Goal: Task Accomplishment & Management: Complete application form

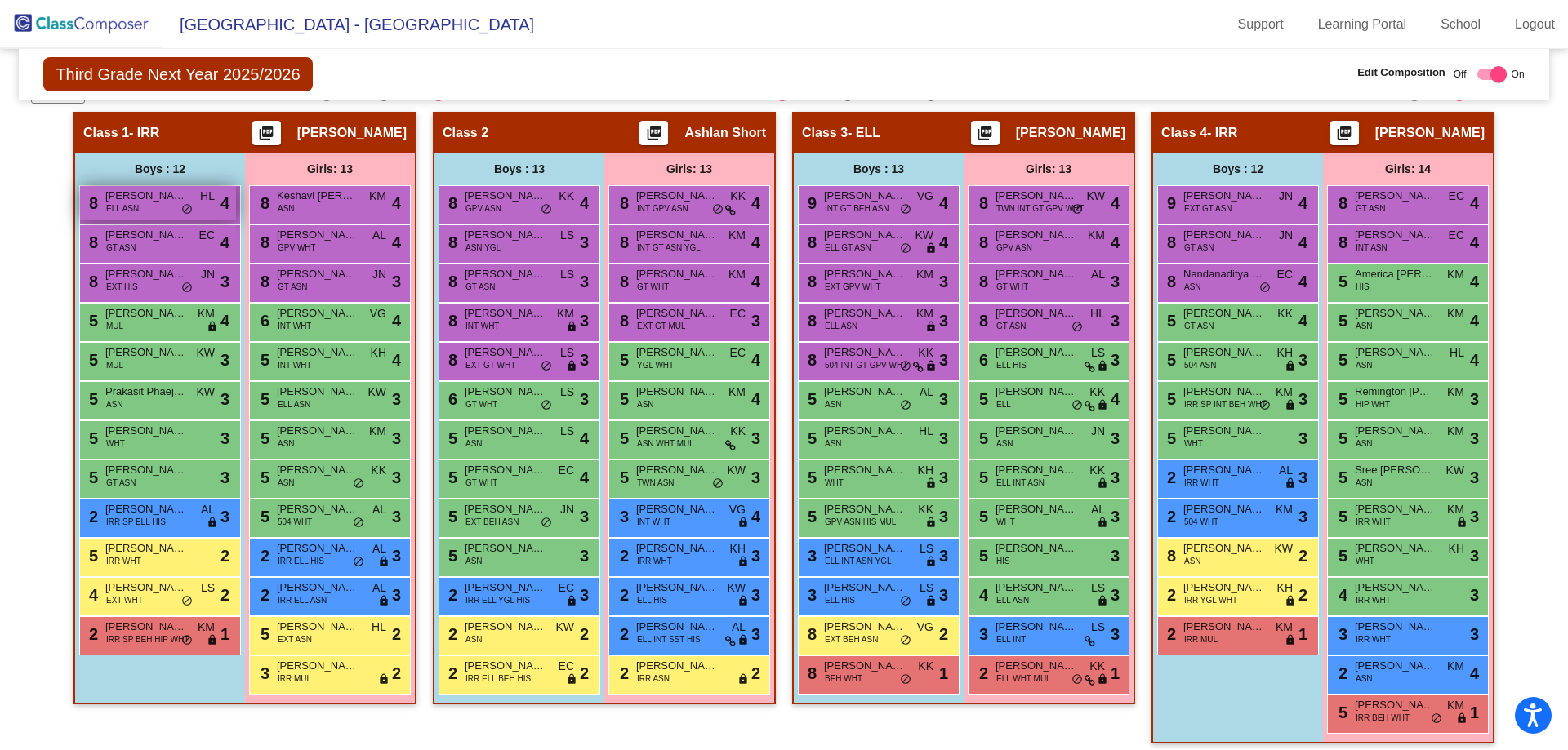
scroll to position [276, 0]
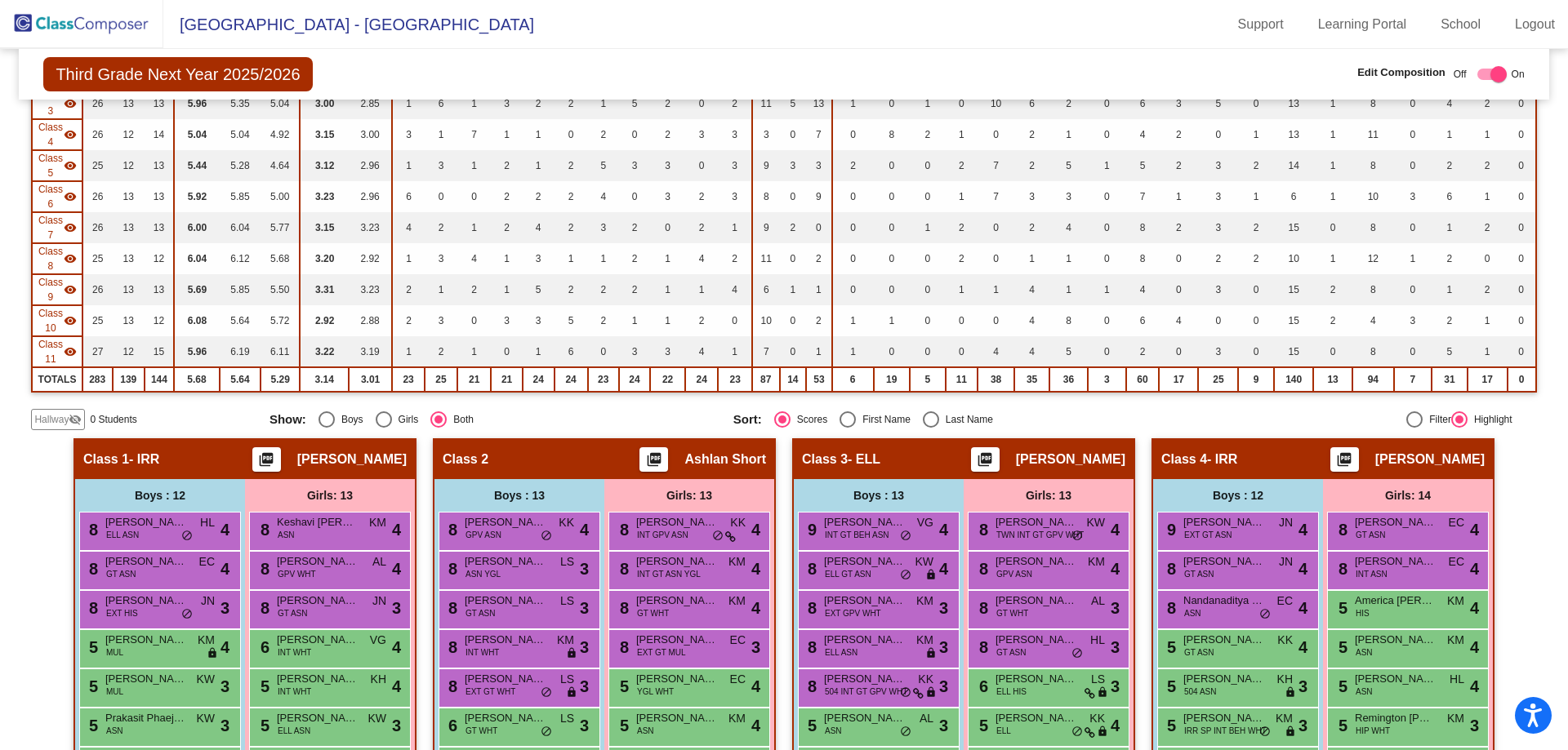
click at [75, 29] on img at bounding box center [81, 24] width 163 height 48
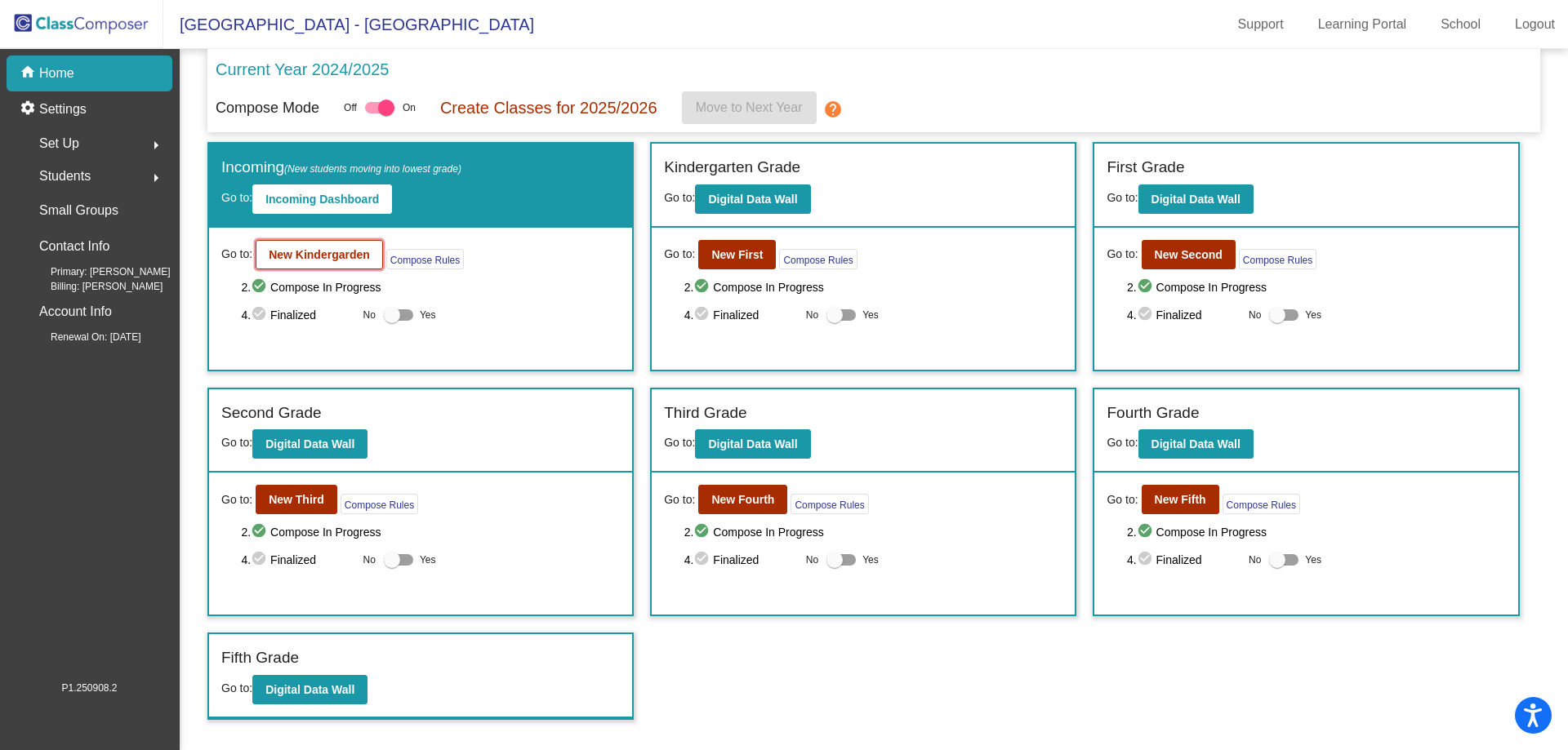
click at [304, 246] on button "New Kindergarden" at bounding box center [319, 255] width 128 height 30
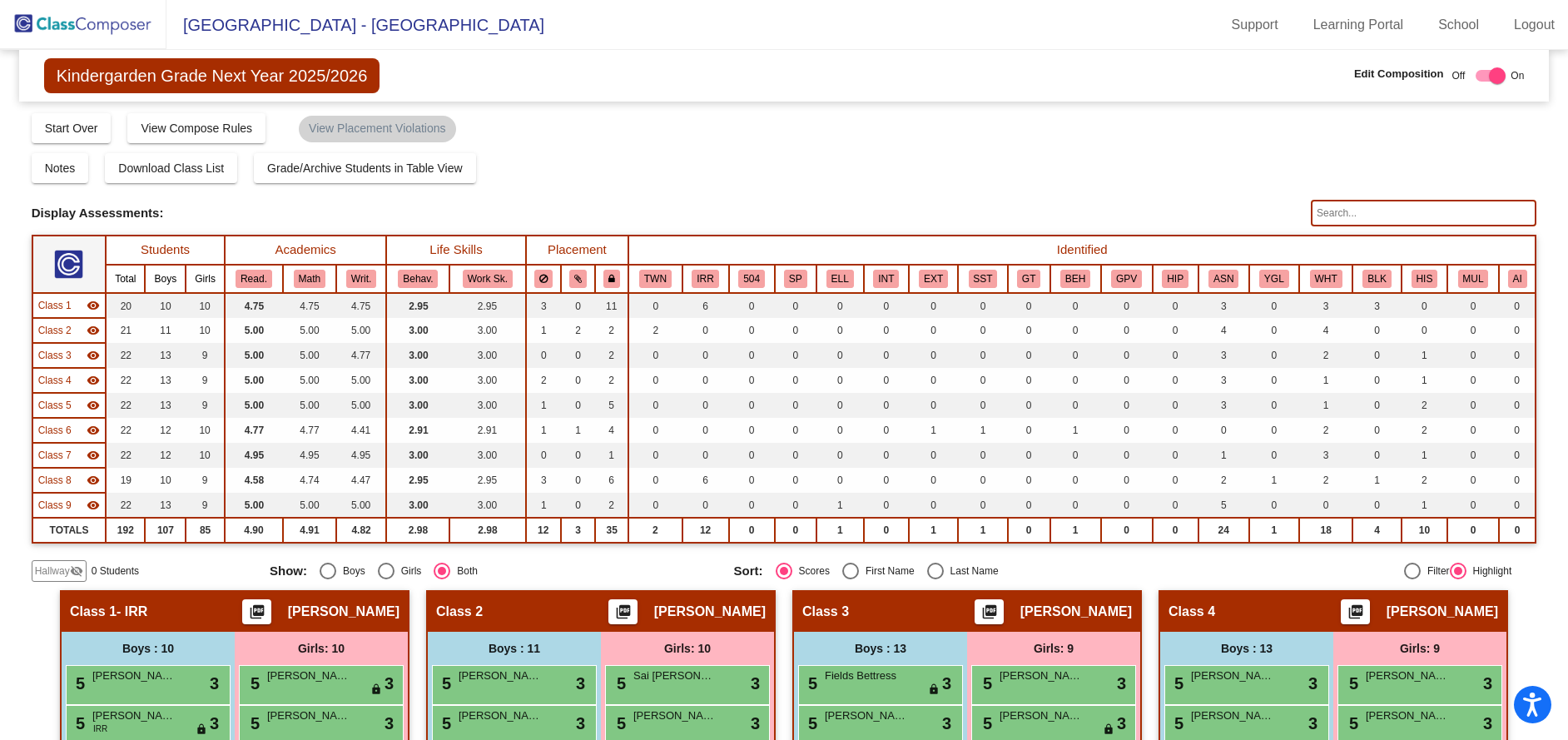
click at [76, 565] on mat-icon "visibility_off" at bounding box center [77, 571] width 13 height 13
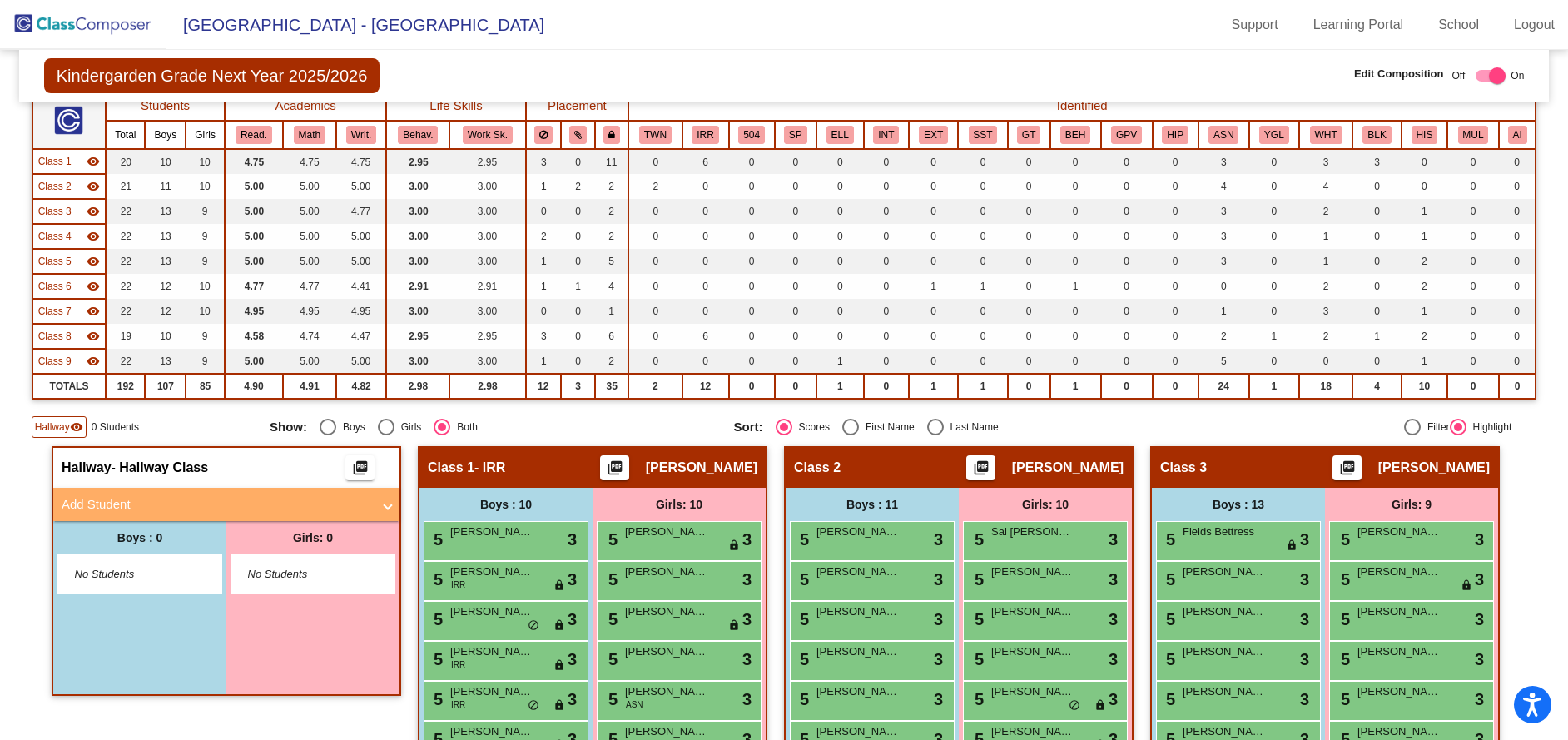
scroll to position [166, 0]
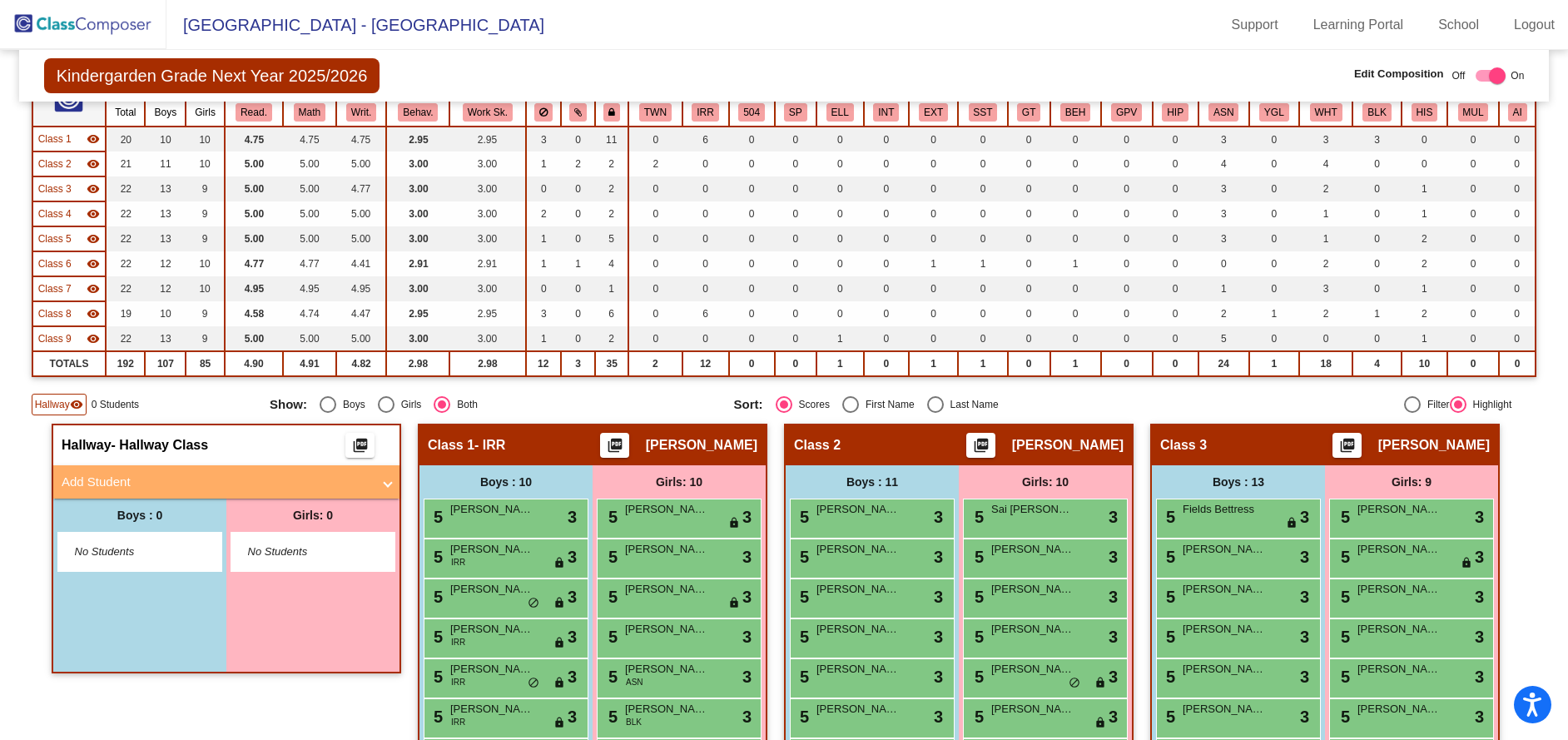
click at [112, 487] on mat-panel-title "Add Student" at bounding box center [217, 483] width 310 height 19
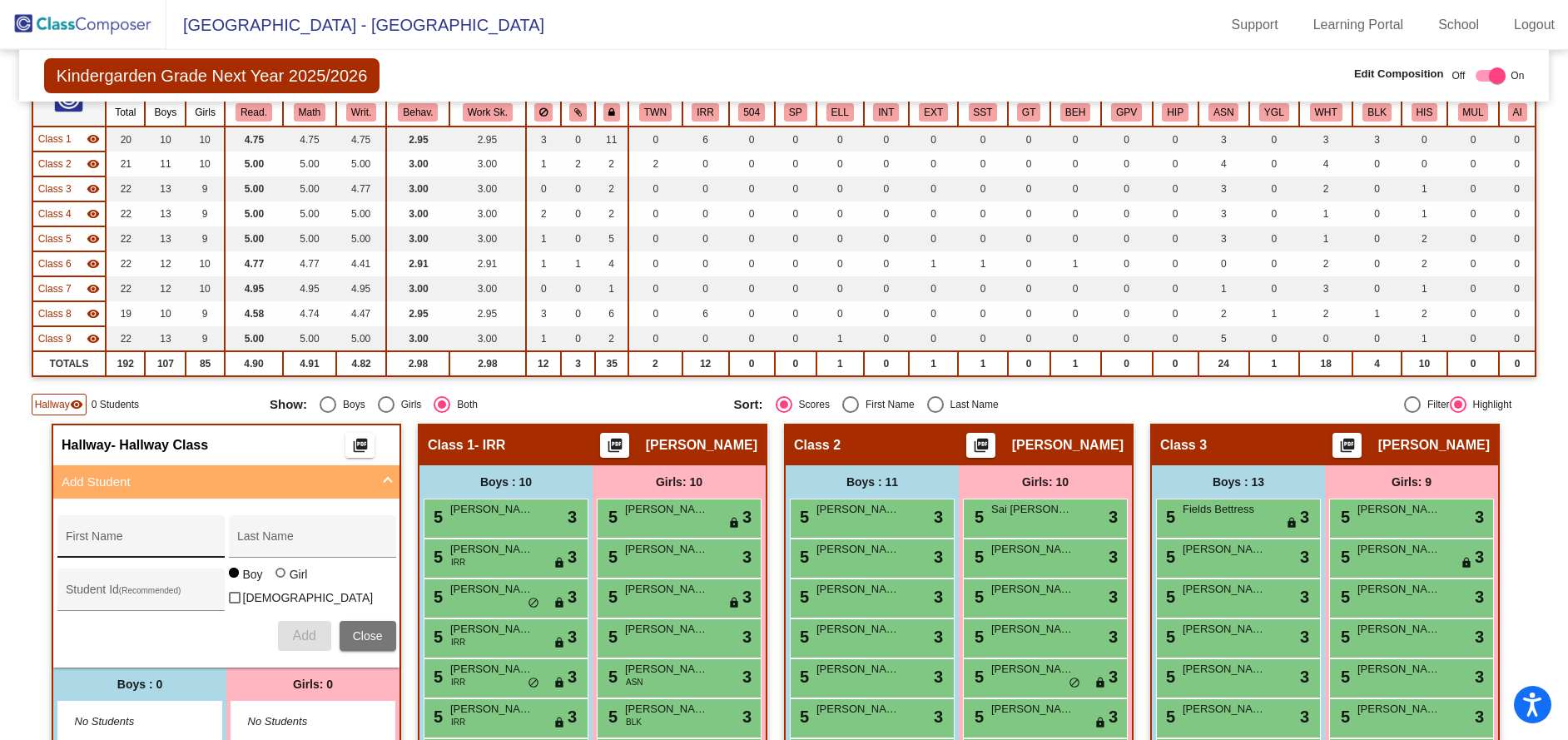
click at [103, 529] on div "First Name" at bounding box center [141, 541] width 150 height 34
type input "Nishika"
type input "[PERSON_NAME]"
click at [159, 601] on div "Student Id (Recommended)" at bounding box center [141, 594] width 150 height 34
click at [123, 581] on div "Student Id (Recommended)" at bounding box center [141, 594] width 150 height 34
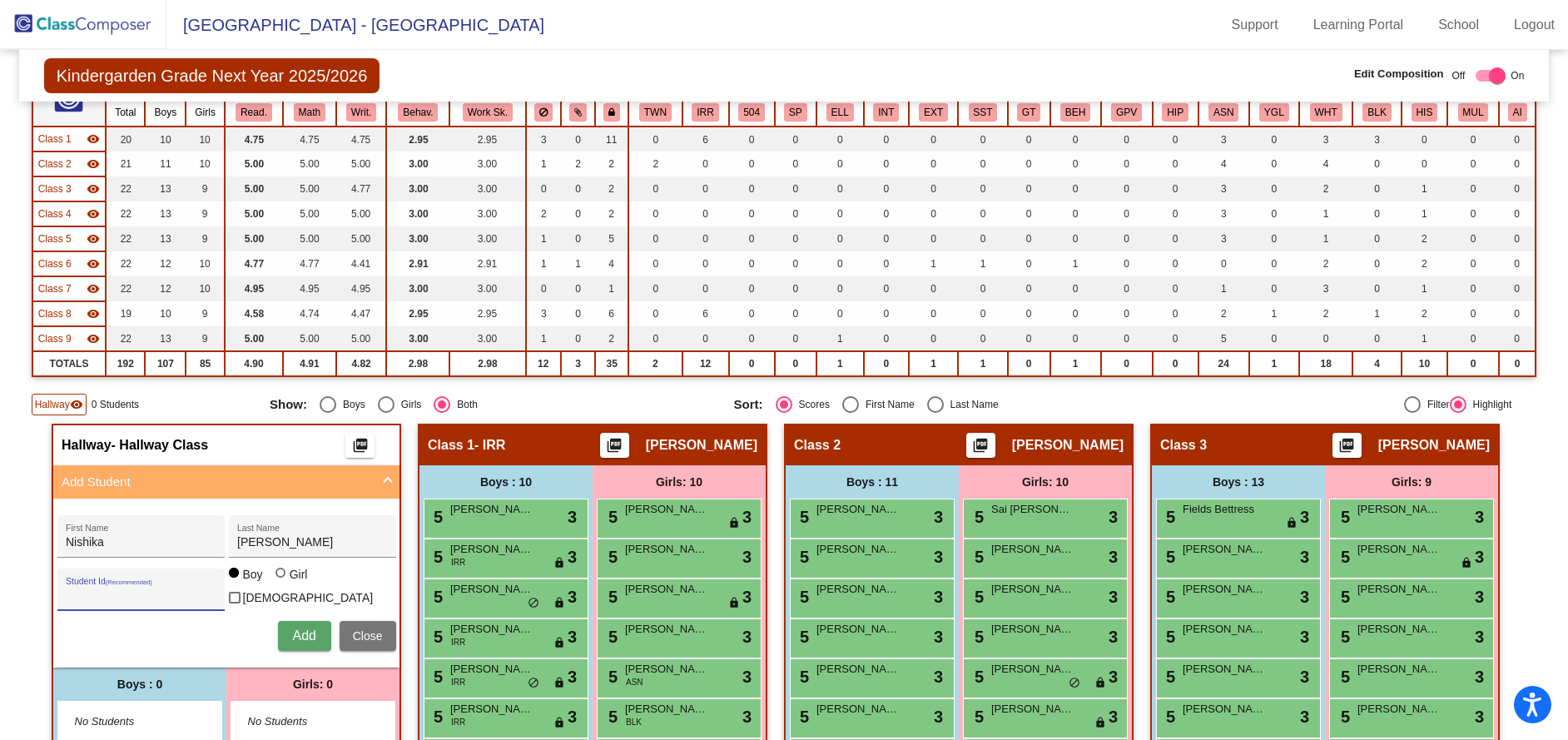
paste input "208138"
type input "208138"
click at [289, 582] on div "Girl" at bounding box center [298, 575] width 19 height 17
click at [282, 582] on input "Girl" at bounding box center [281, 581] width 1 height 1
radio input "true"
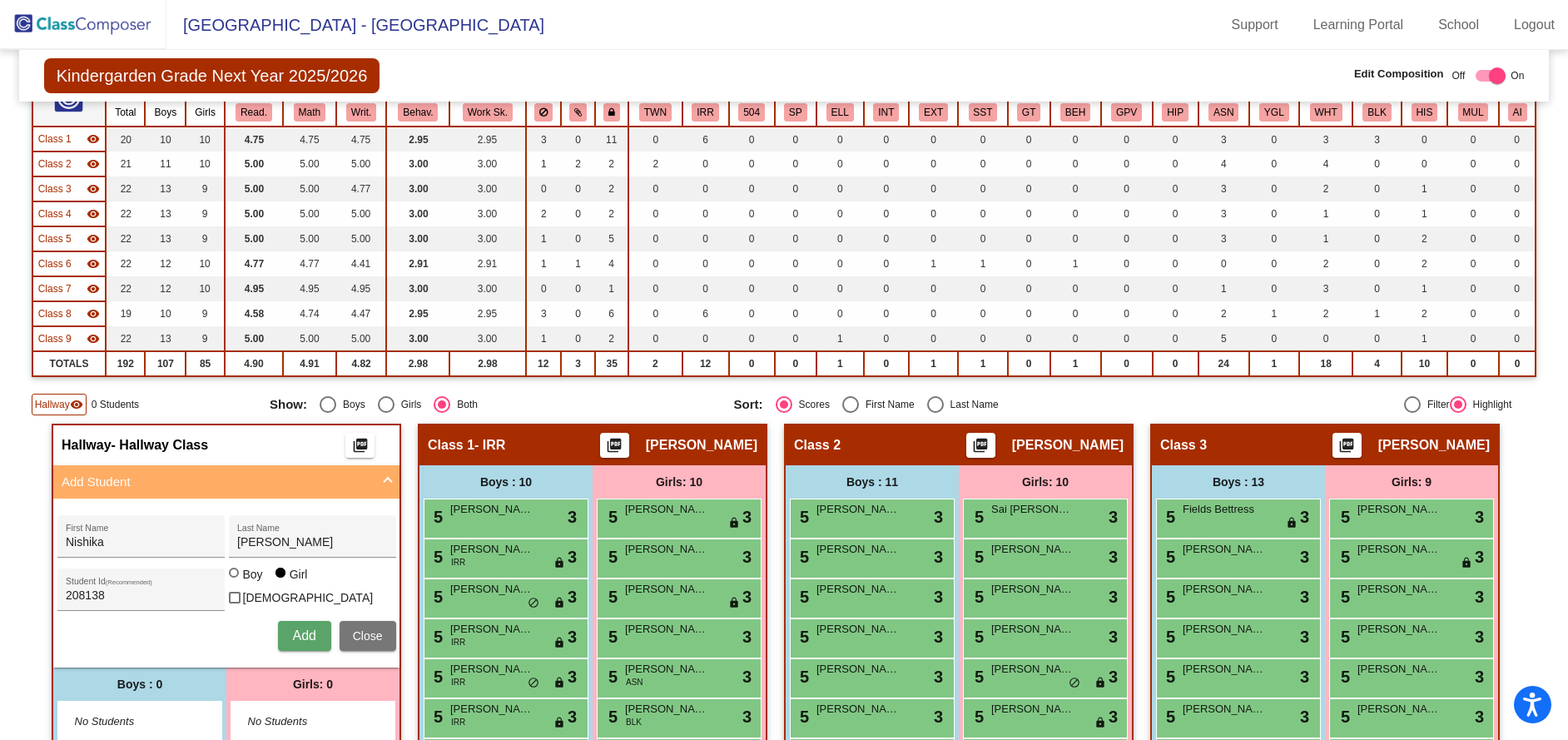
click at [303, 630] on span "Add" at bounding box center [304, 636] width 24 height 14
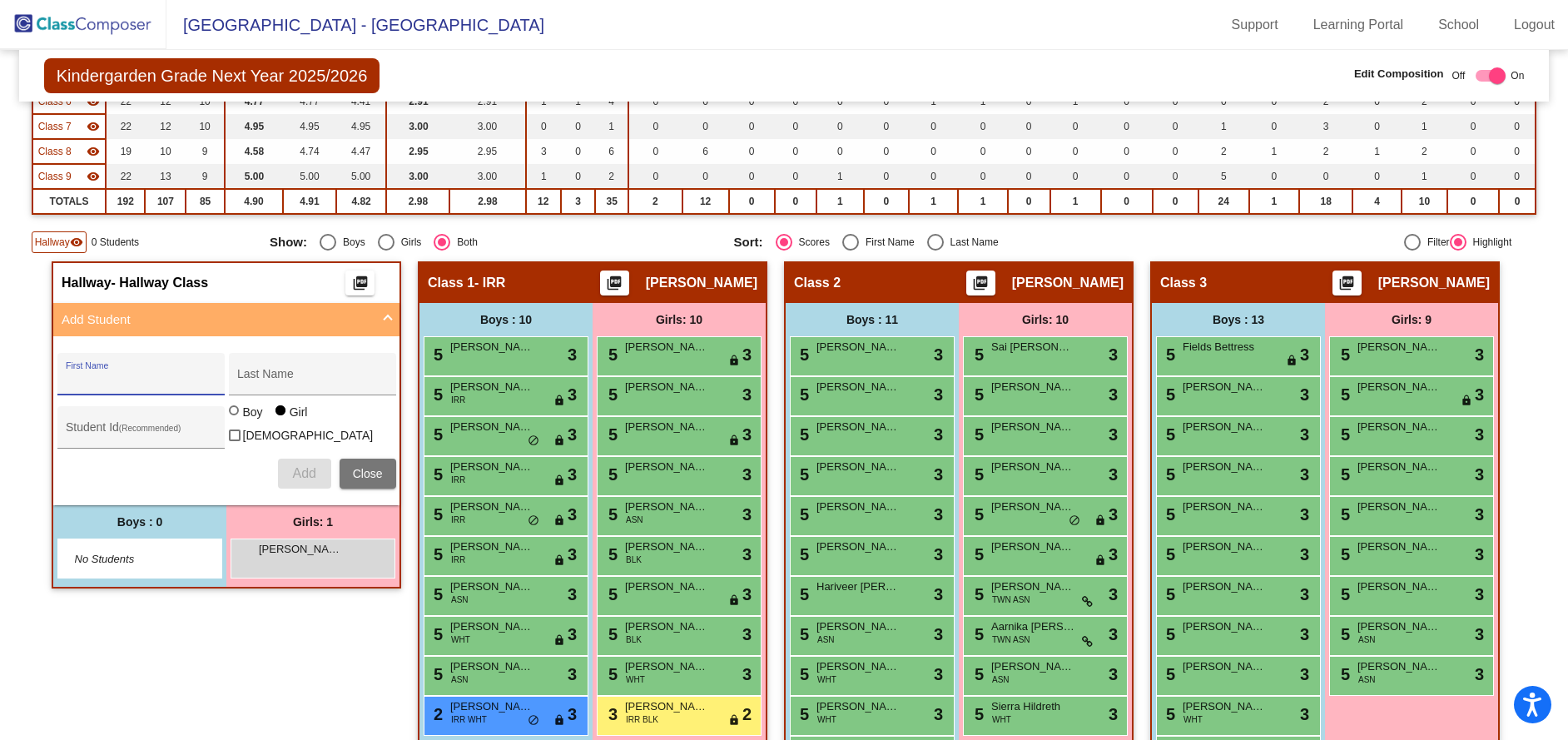
scroll to position [333, 0]
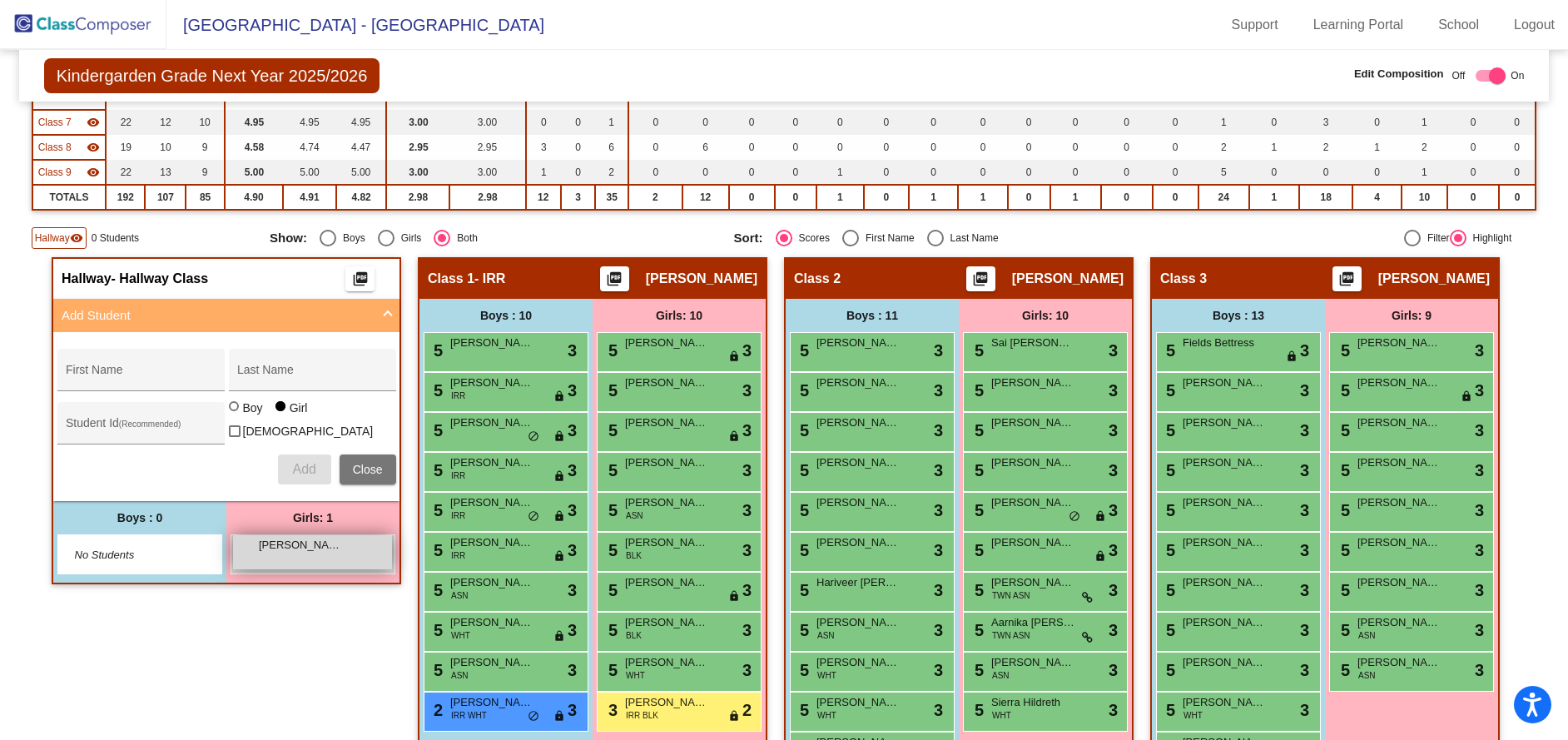
click at [283, 542] on span "[PERSON_NAME]" at bounding box center [301, 545] width 84 height 17
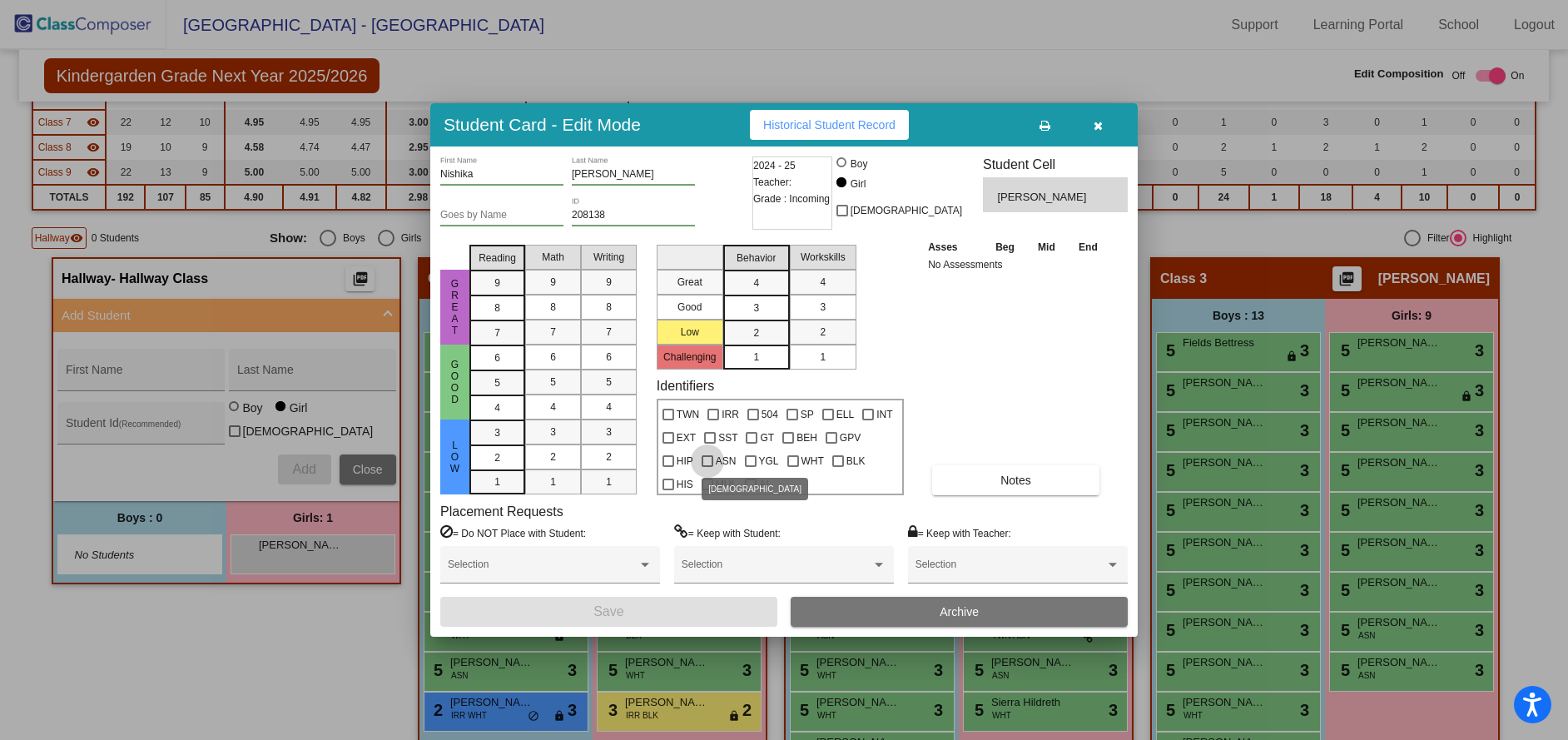
click at [712, 462] on div at bounding box center [708, 461] width 11 height 11
click at [708, 467] on input "ASN" at bounding box center [707, 467] width 1 height 1
checkbox input "true"
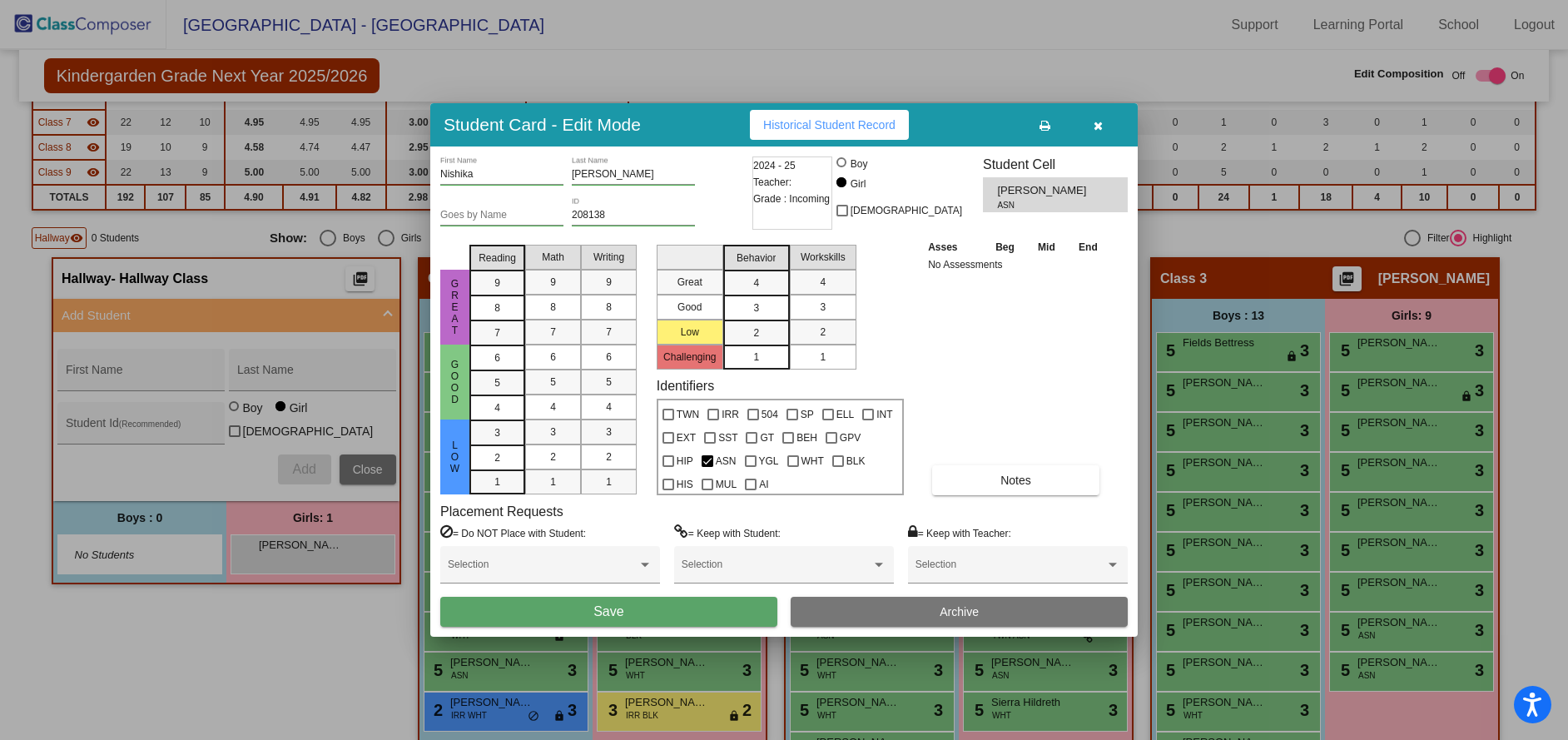
click at [629, 617] on button "Save" at bounding box center [609, 612] width 337 height 30
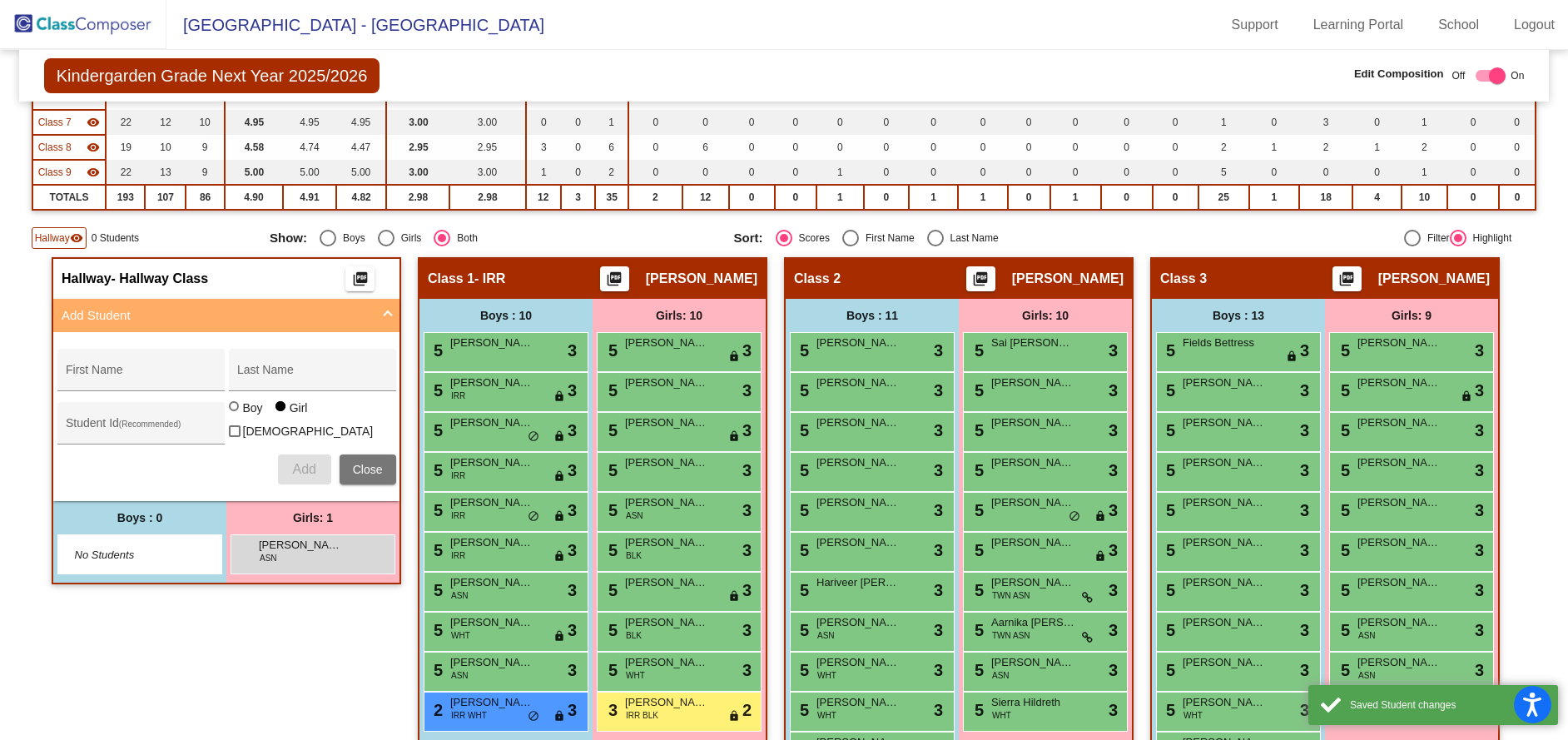
scroll to position [0, 0]
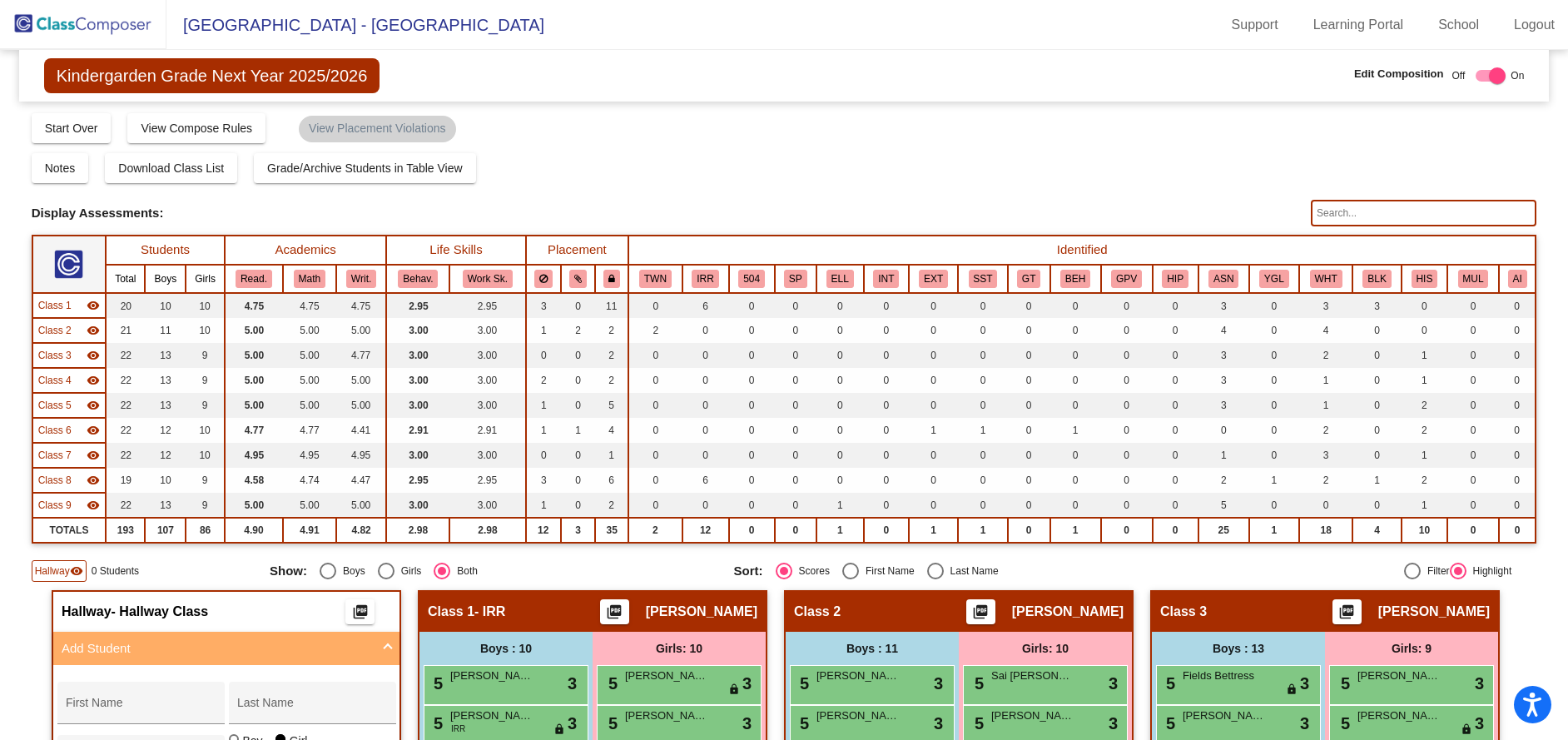
click at [118, 30] on img at bounding box center [83, 25] width 166 height 49
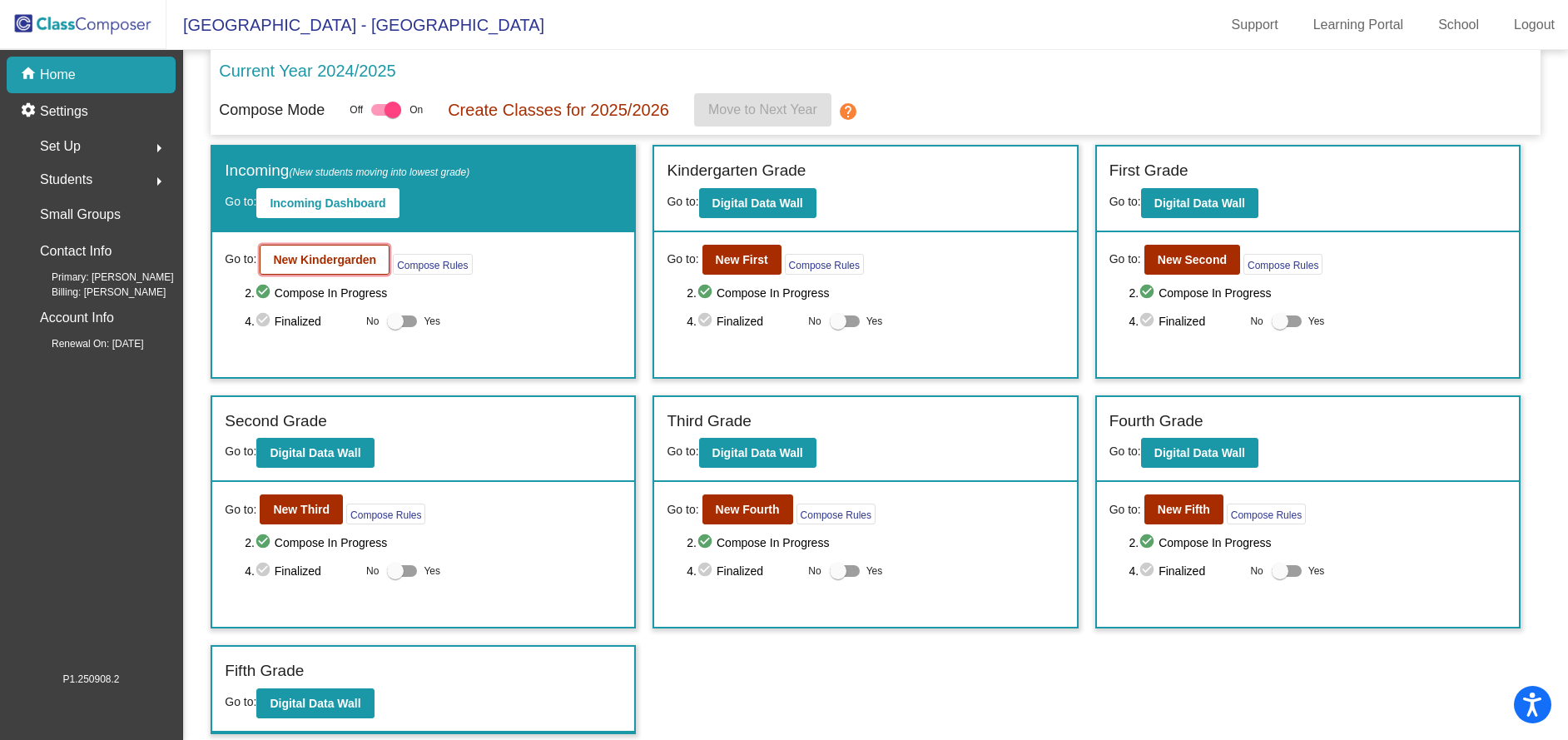
click at [324, 261] on b "New Kindergarden" at bounding box center [324, 259] width 104 height 13
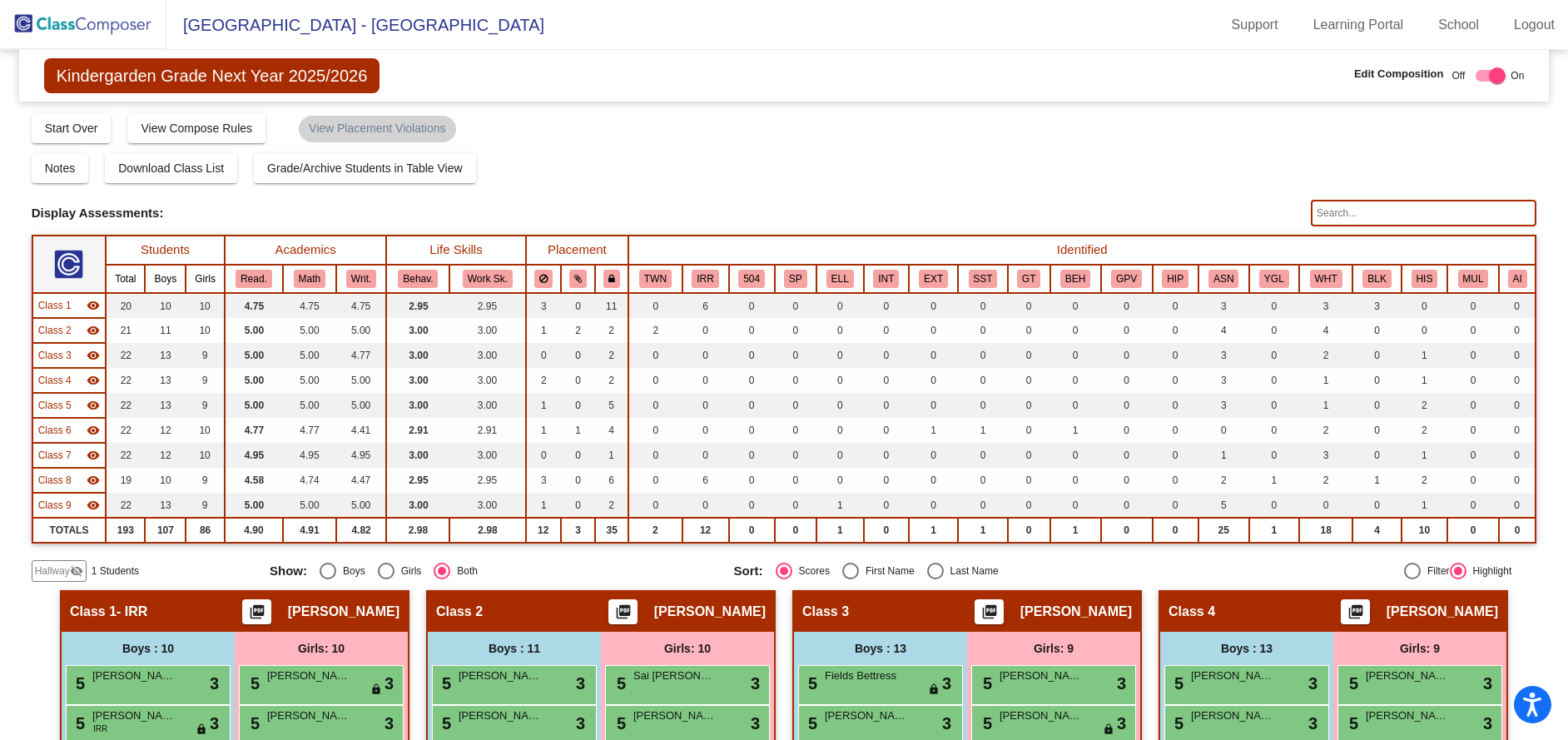
click at [50, 574] on span "Hallway" at bounding box center [52, 571] width 35 height 15
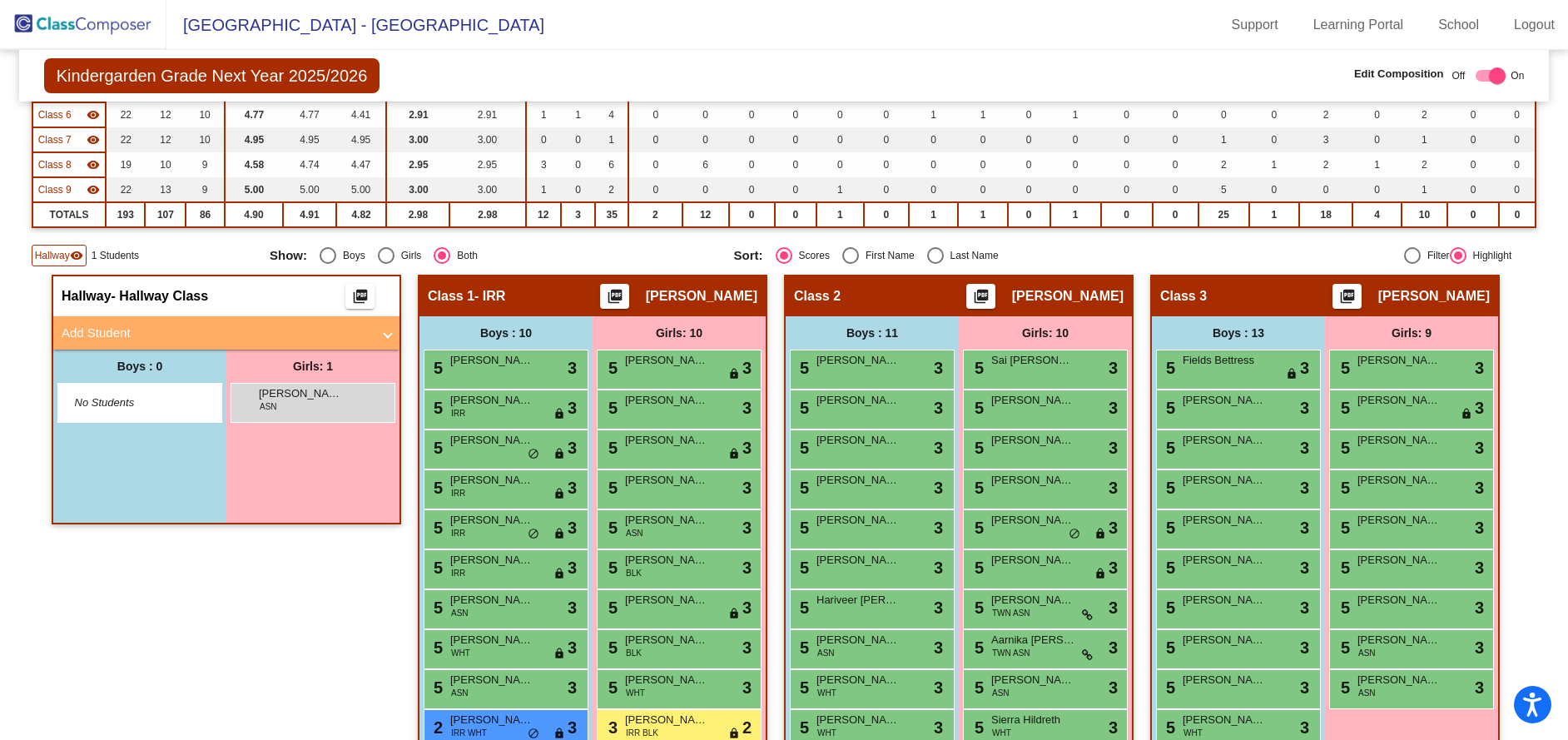
scroll to position [333, 0]
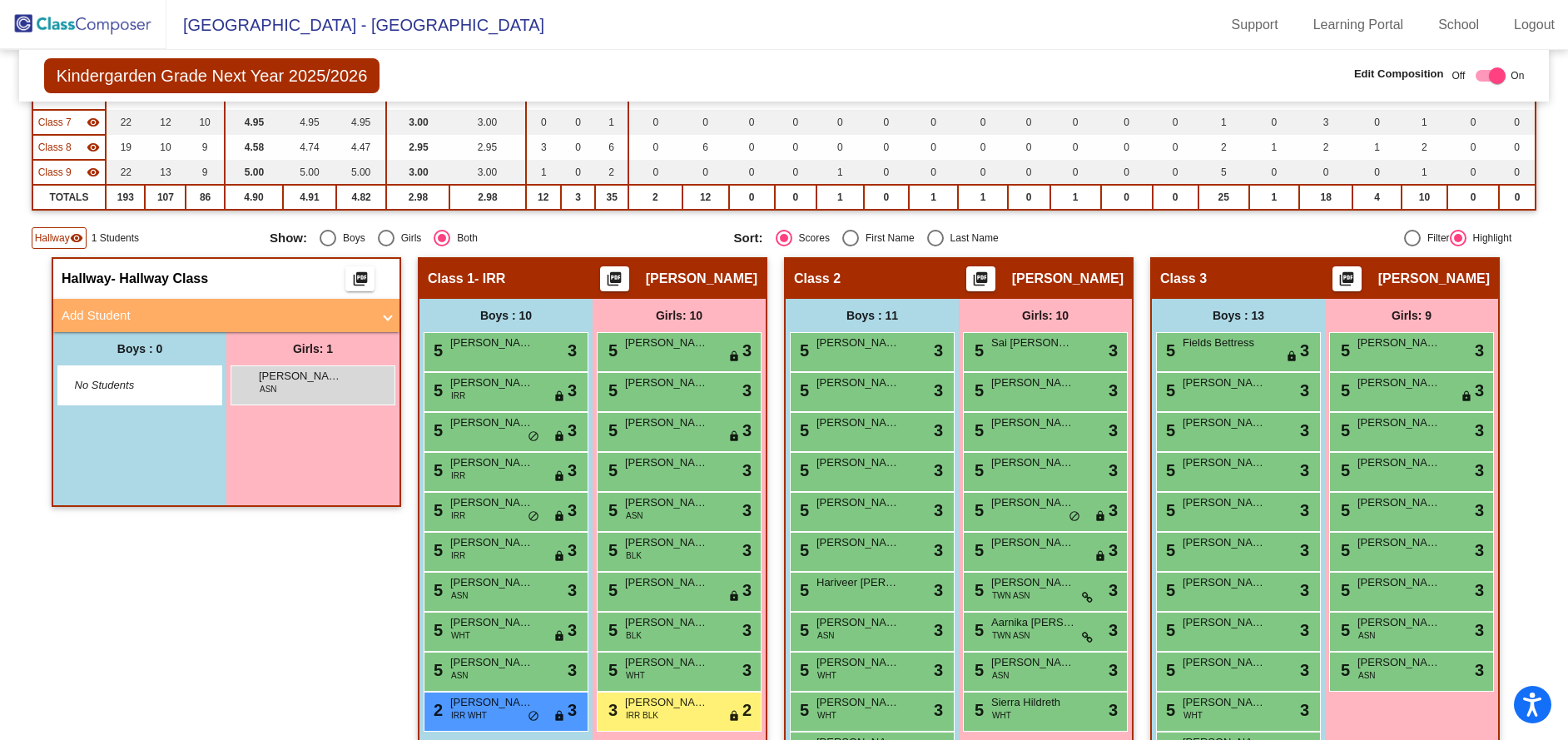
click at [76, 319] on mat-panel-title "Add Student" at bounding box center [217, 316] width 310 height 19
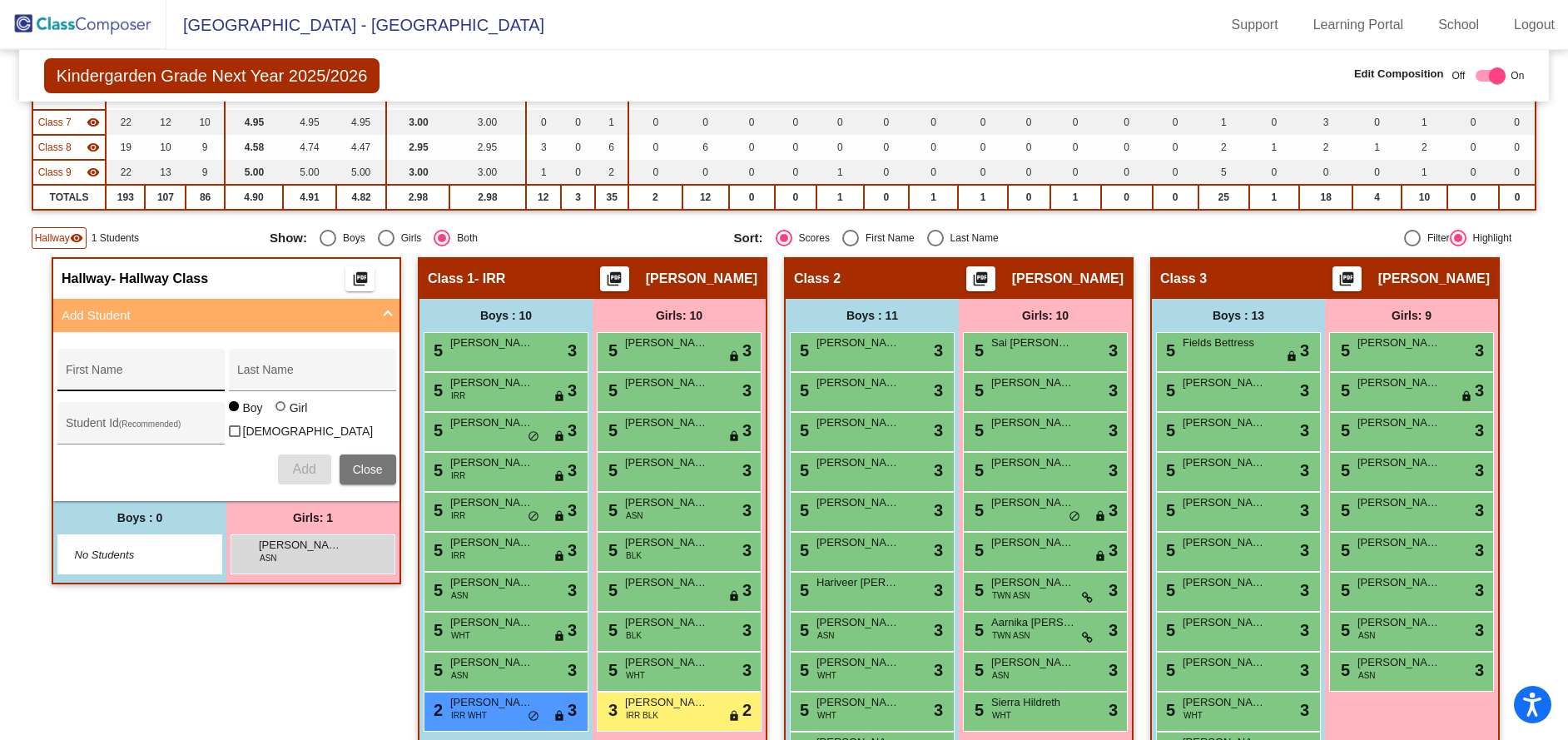
click at [95, 373] on input "First Name" at bounding box center [141, 376] width 150 height 13
type input "Autumn"
type input "[PERSON_NAME]"
type input "208139"
click at [278, 411] on div at bounding box center [280, 406] width 10 height 10
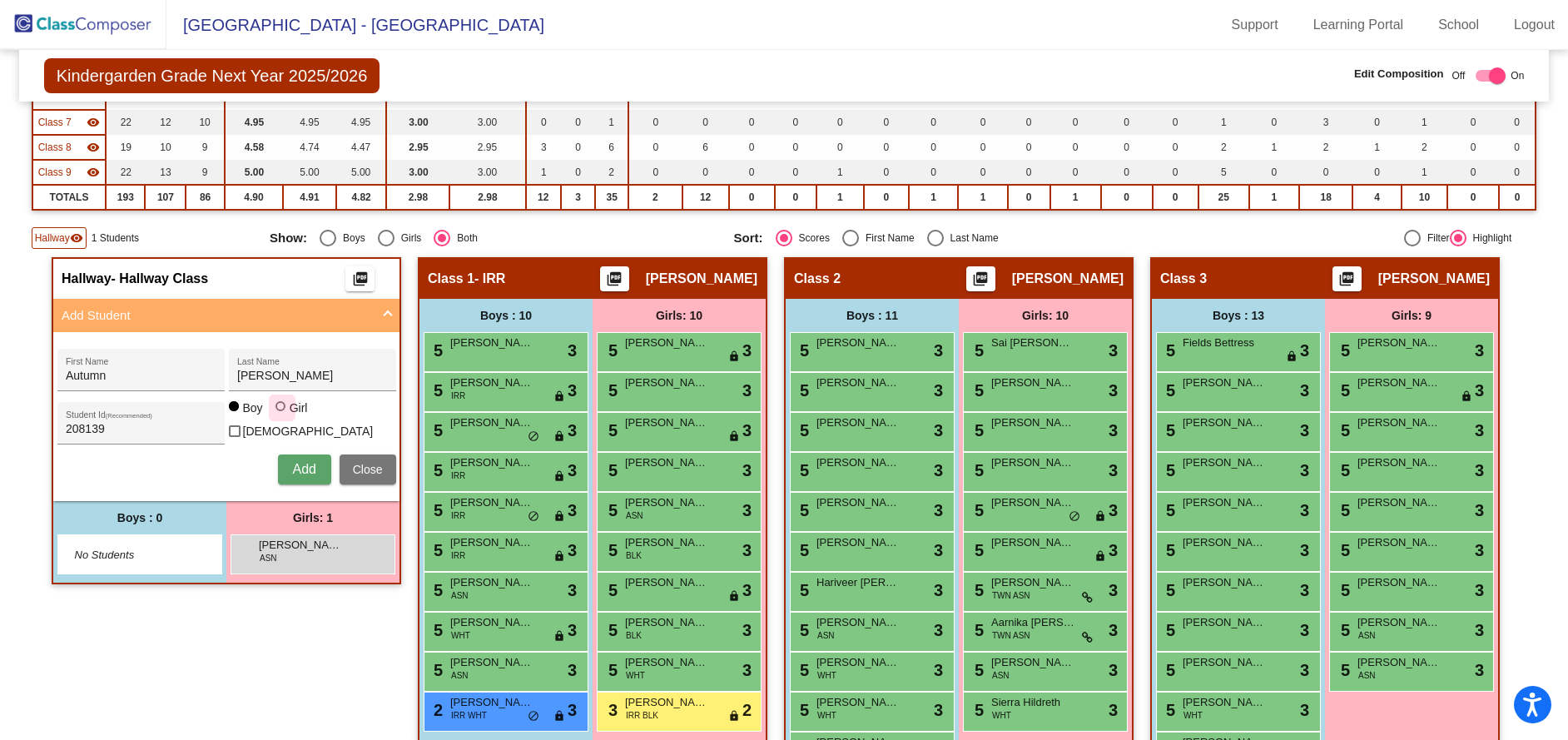
click at [281, 415] on input "Girl" at bounding box center [281, 414] width 1 height 1
radio input "true"
click at [307, 462] on span "Add" at bounding box center [304, 468] width 24 height 14
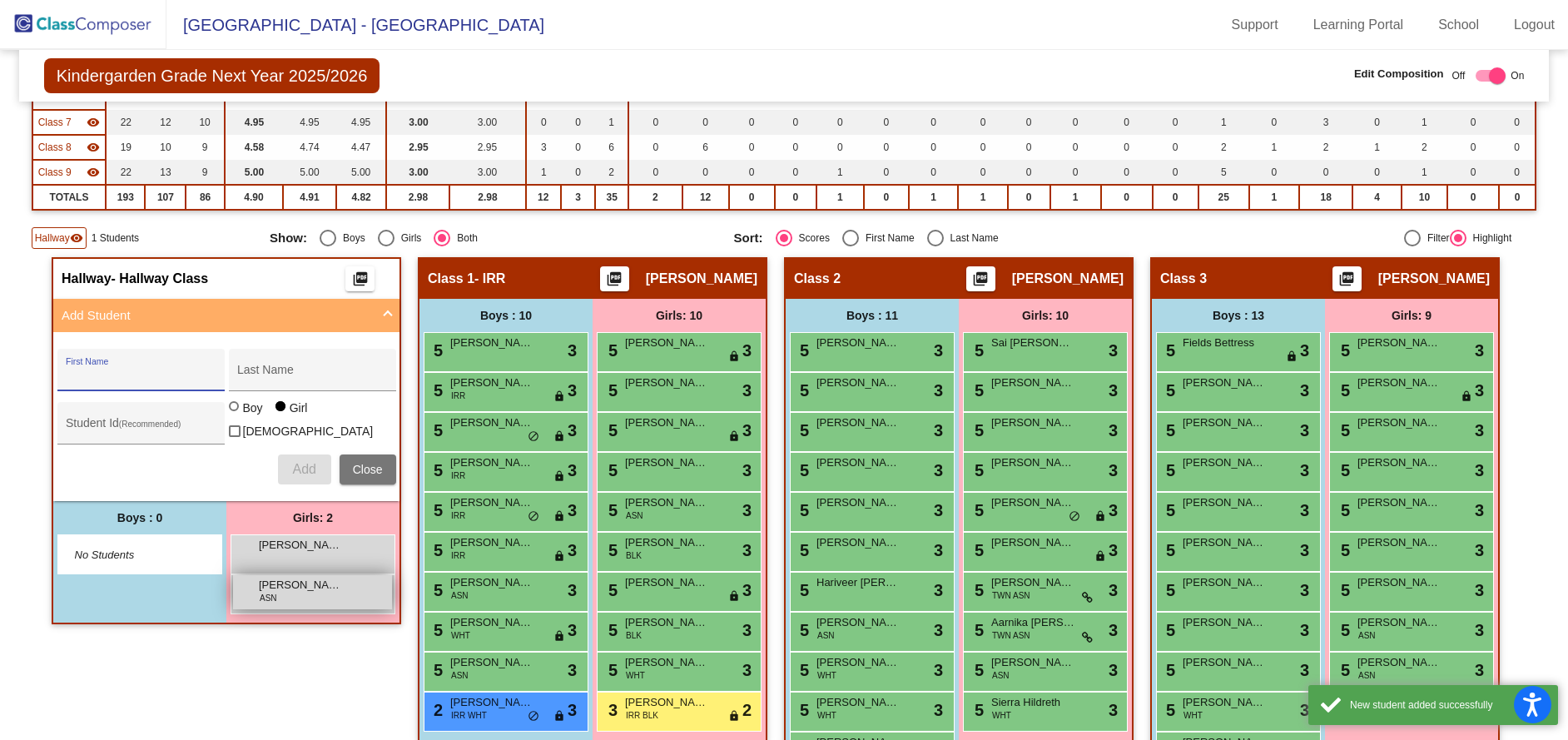
click at [291, 588] on span "[PERSON_NAME]" at bounding box center [301, 585] width 84 height 17
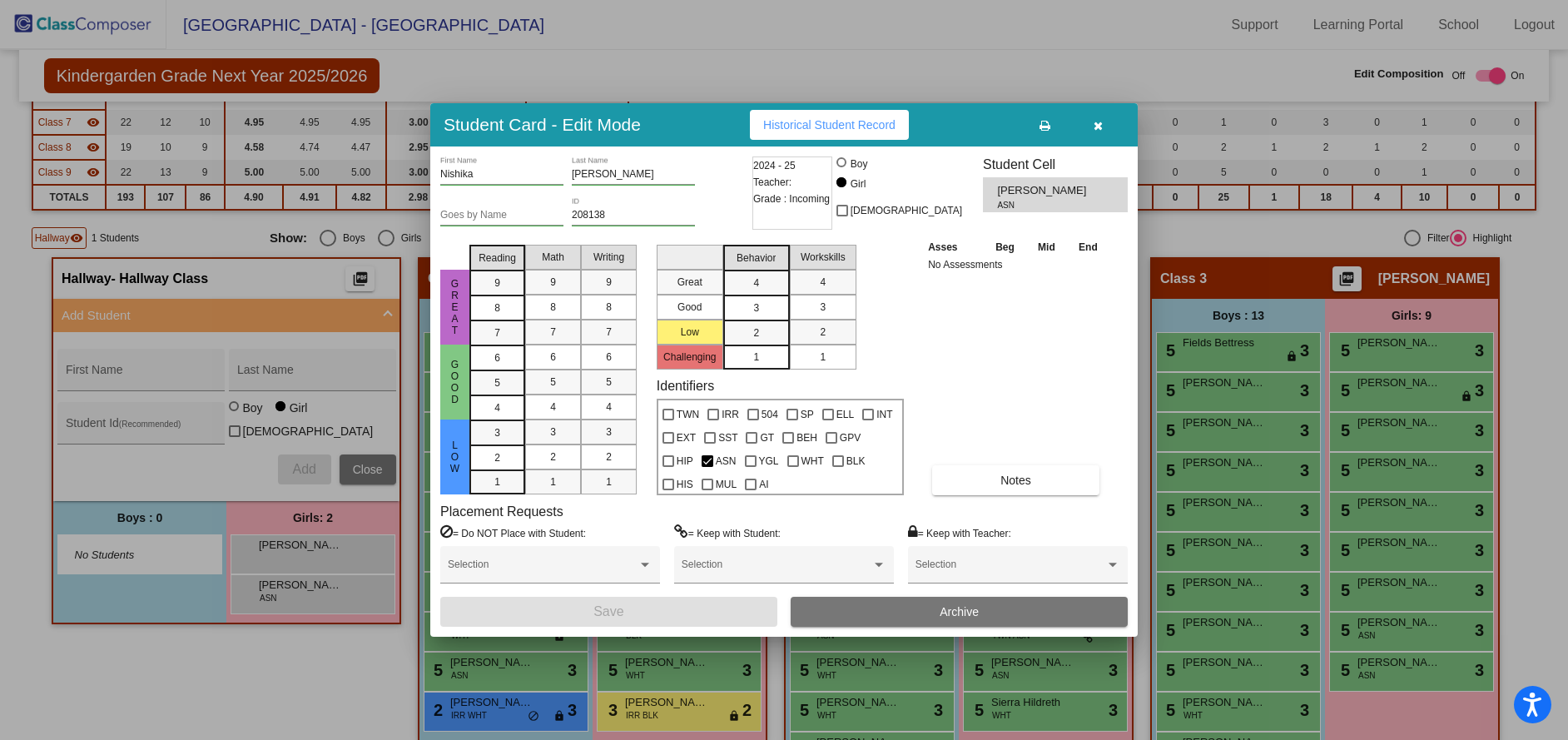
click at [1101, 128] on icon "button" at bounding box center [1099, 125] width 9 height 11
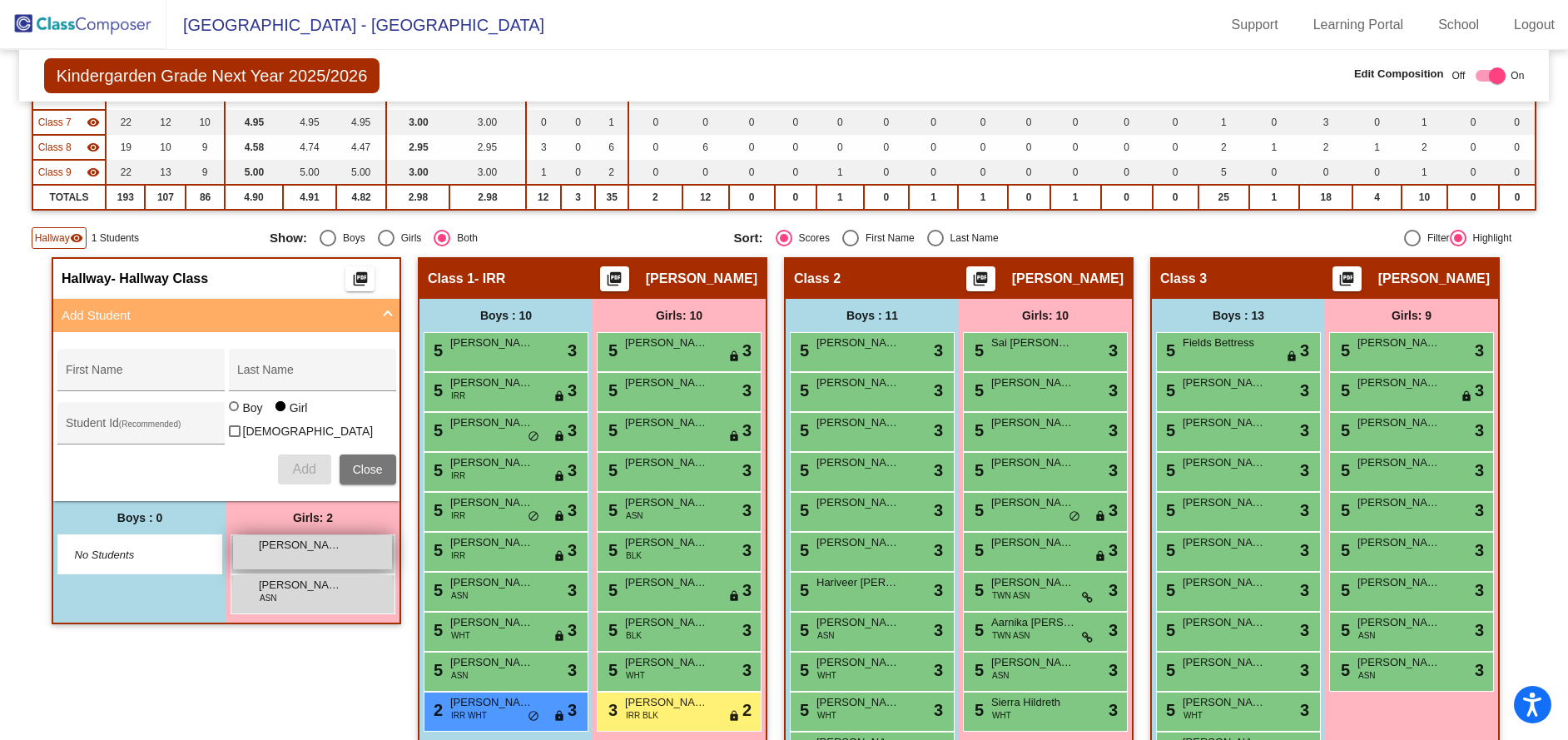
click at [336, 556] on div "[PERSON_NAME] lock do_not_disturb_alt" at bounding box center [312, 553] width 159 height 34
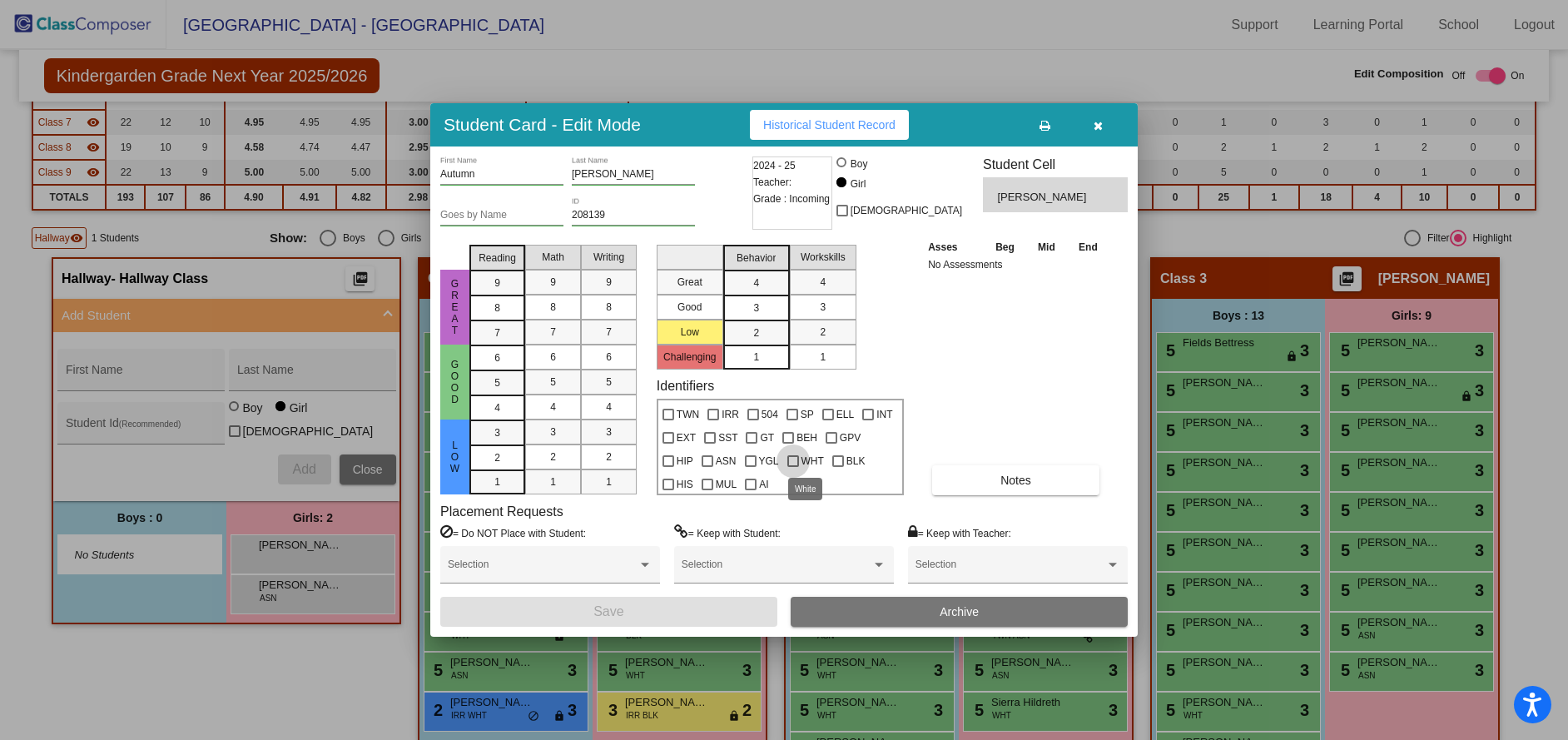
click at [791, 457] on div at bounding box center [793, 461] width 11 height 11
click at [792, 467] on input "WHT" at bounding box center [792, 467] width 1 height 1
checkbox input "true"
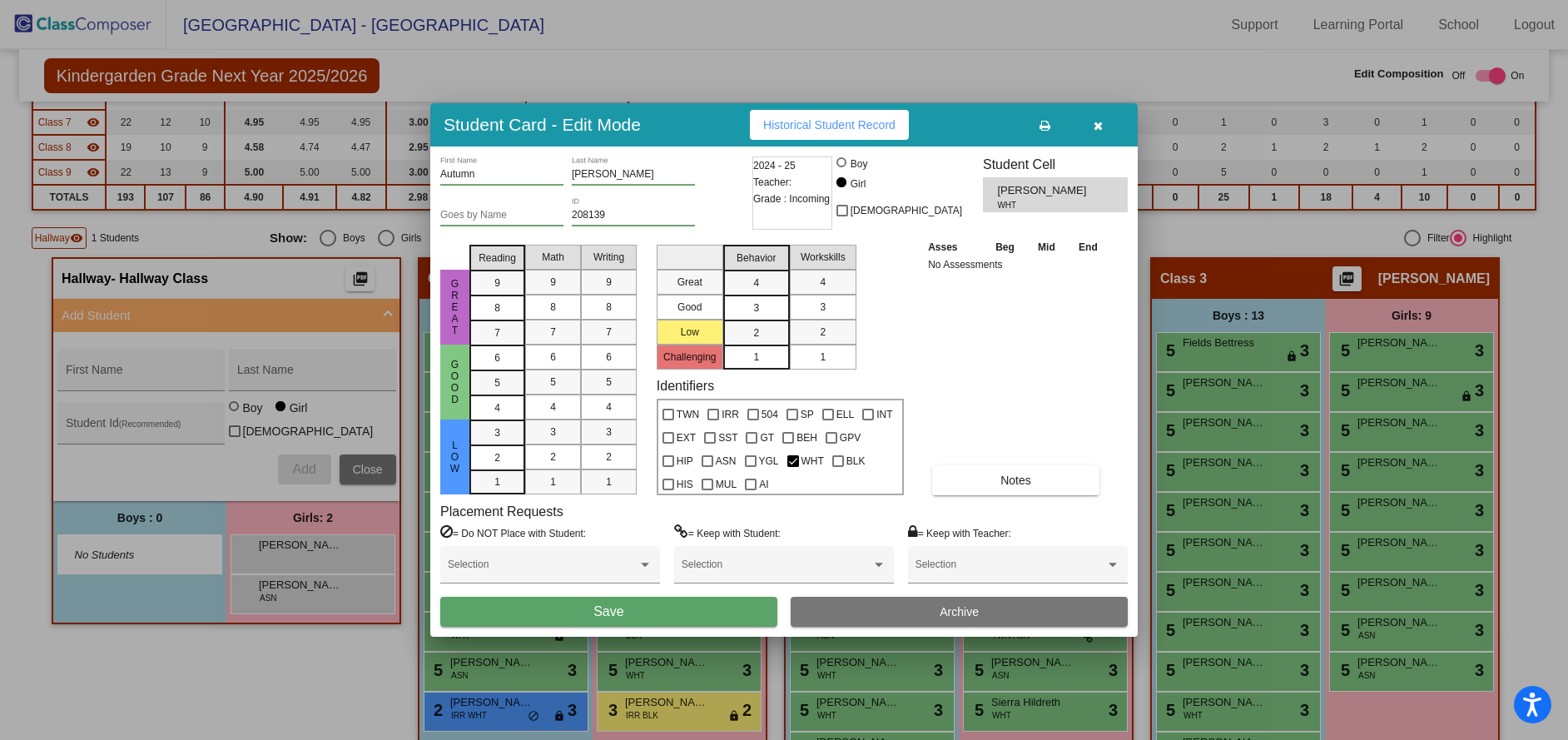
click at [694, 603] on button "Save" at bounding box center [609, 612] width 337 height 30
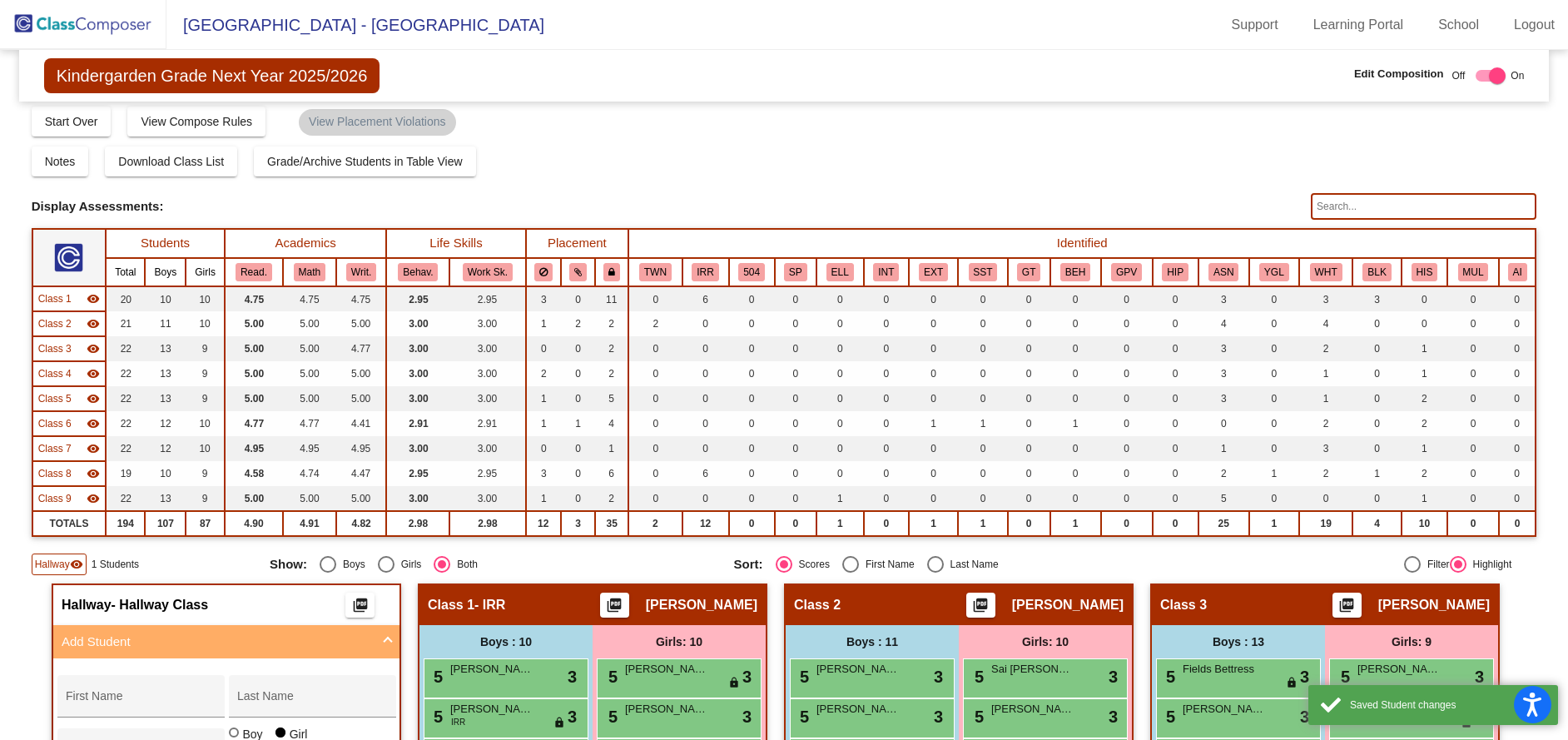
scroll to position [0, 0]
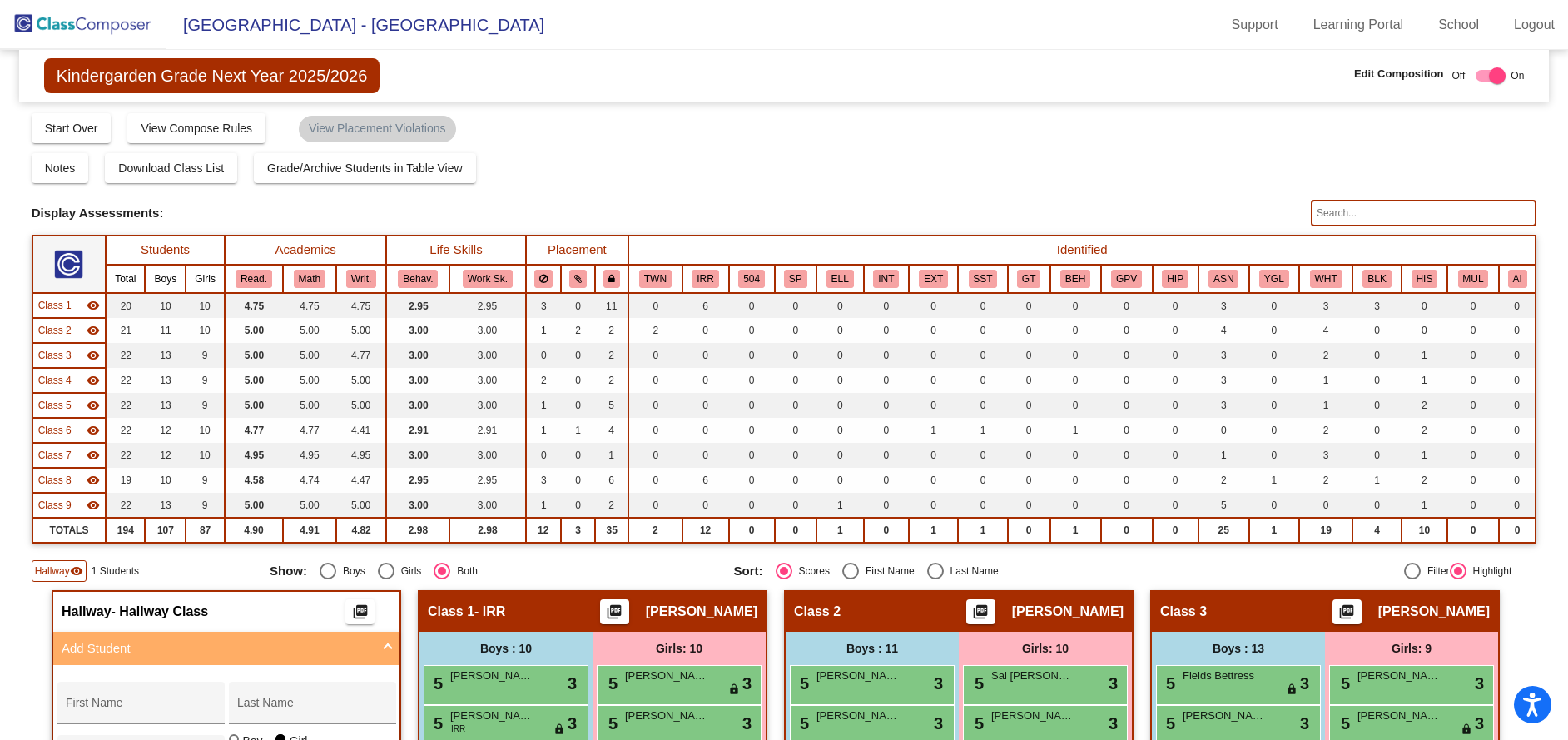
click at [92, 22] on img at bounding box center [83, 25] width 166 height 49
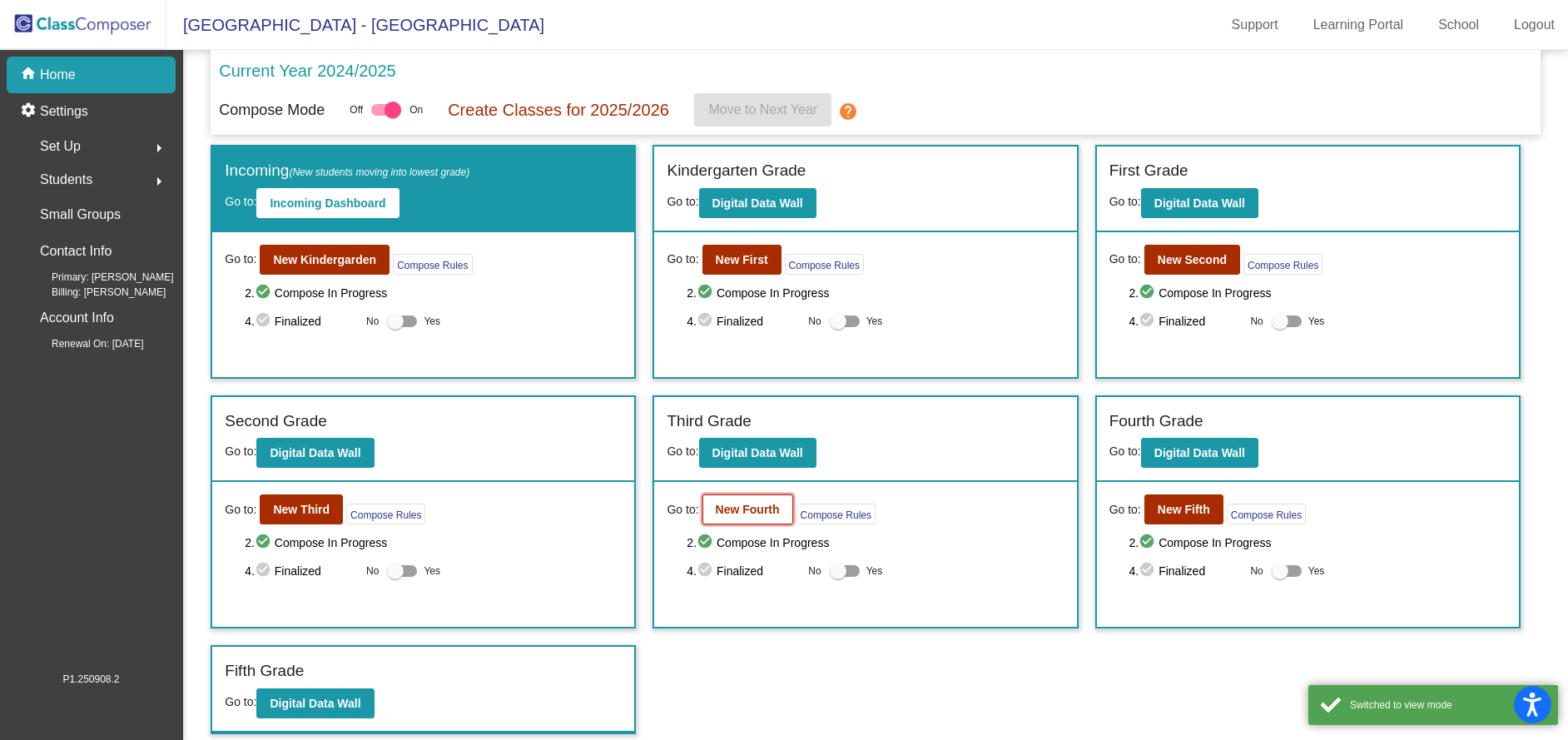
click at [726, 522] on button "New Fourth" at bounding box center [748, 510] width 91 height 30
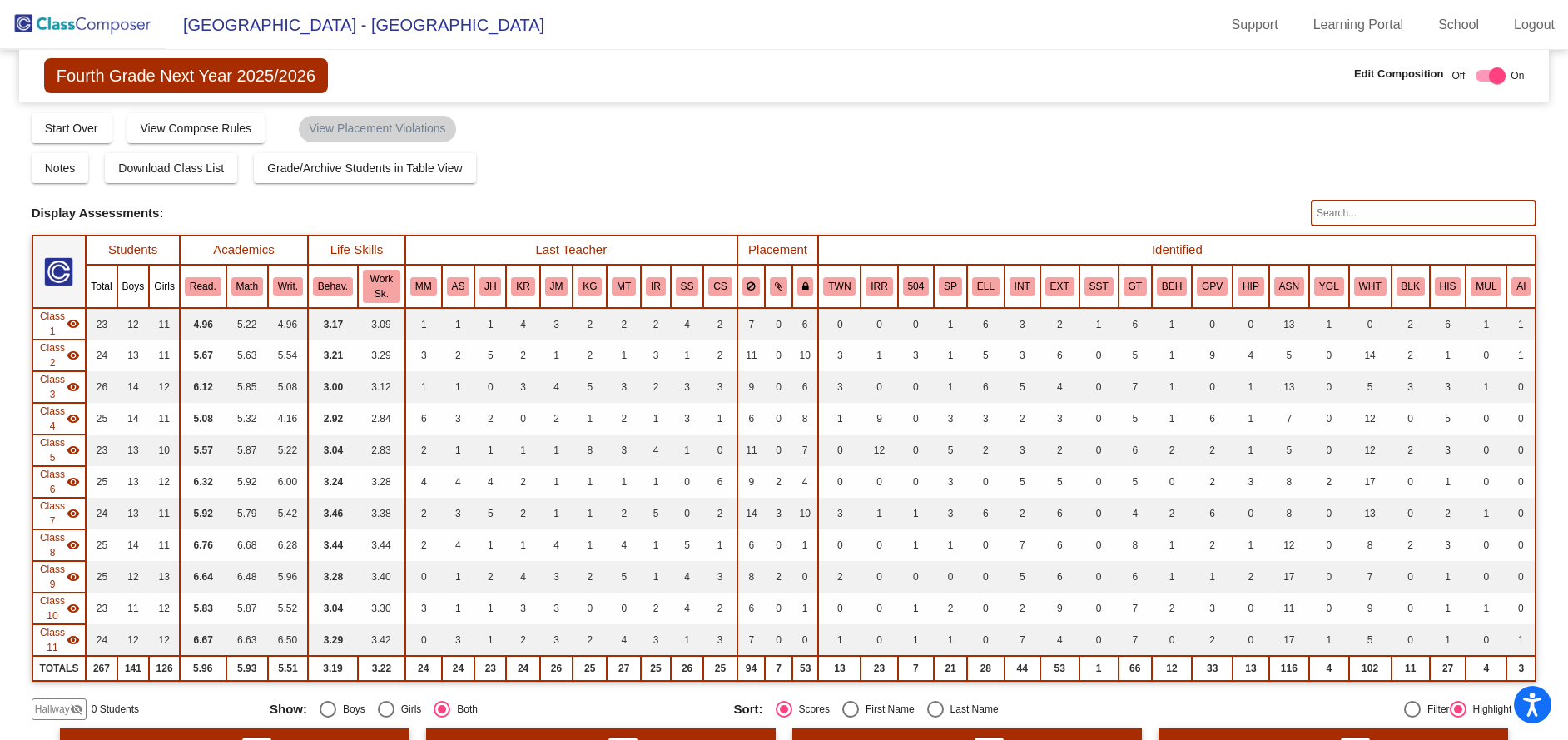
click at [65, 27] on img at bounding box center [83, 25] width 166 height 49
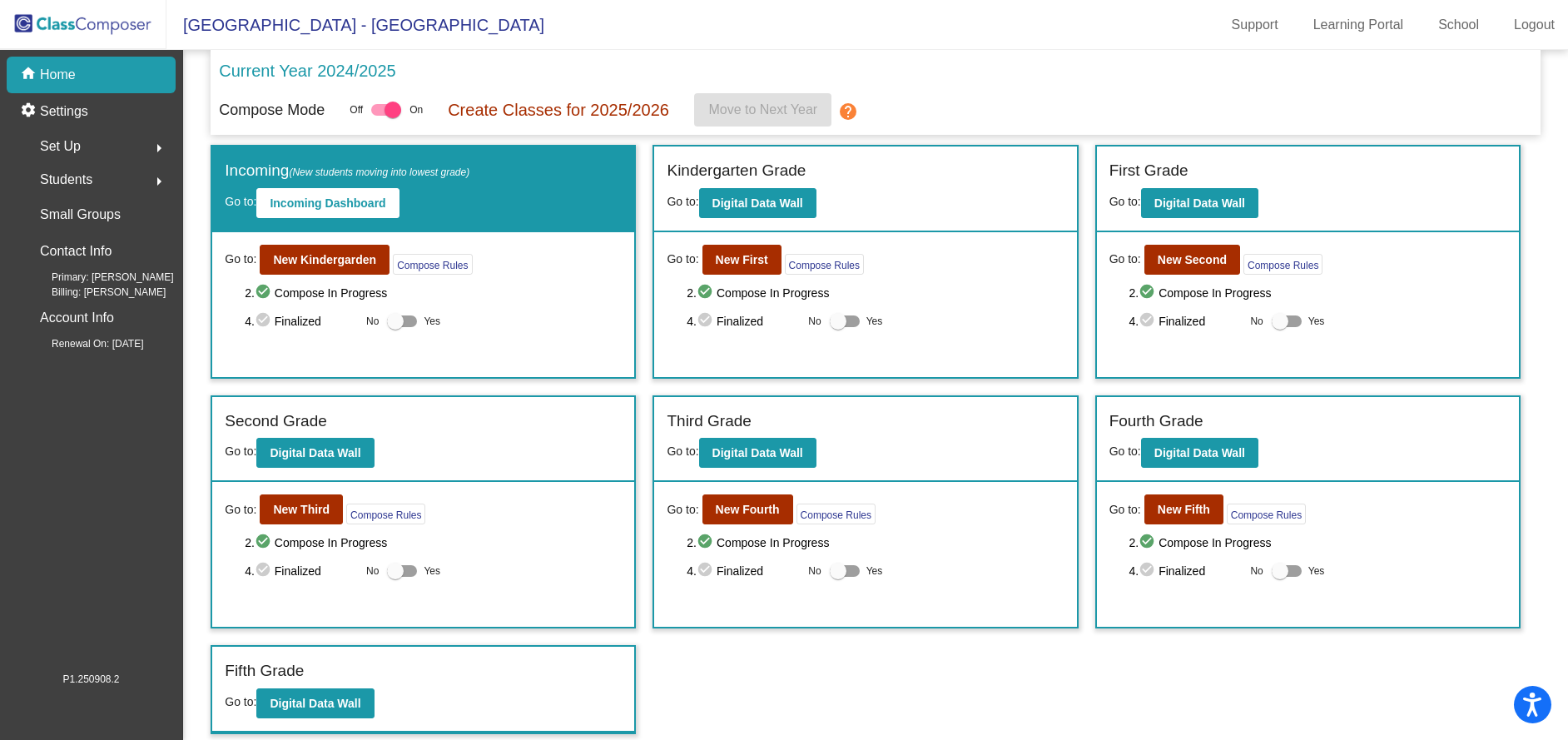
click at [83, 178] on span "Students" at bounding box center [66, 180] width 52 height 24
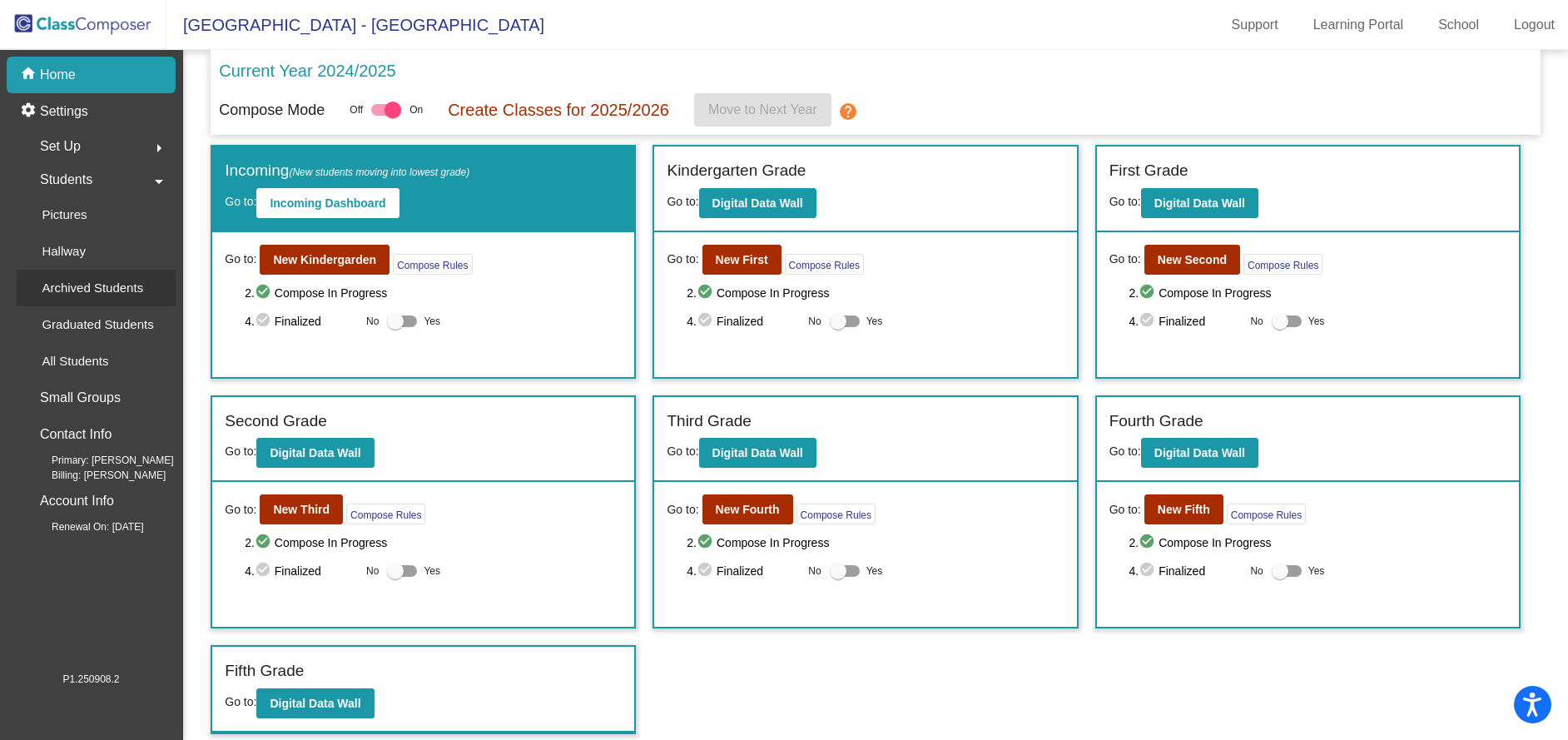
click at [77, 294] on p "Archived Students" at bounding box center [92, 288] width 102 height 20
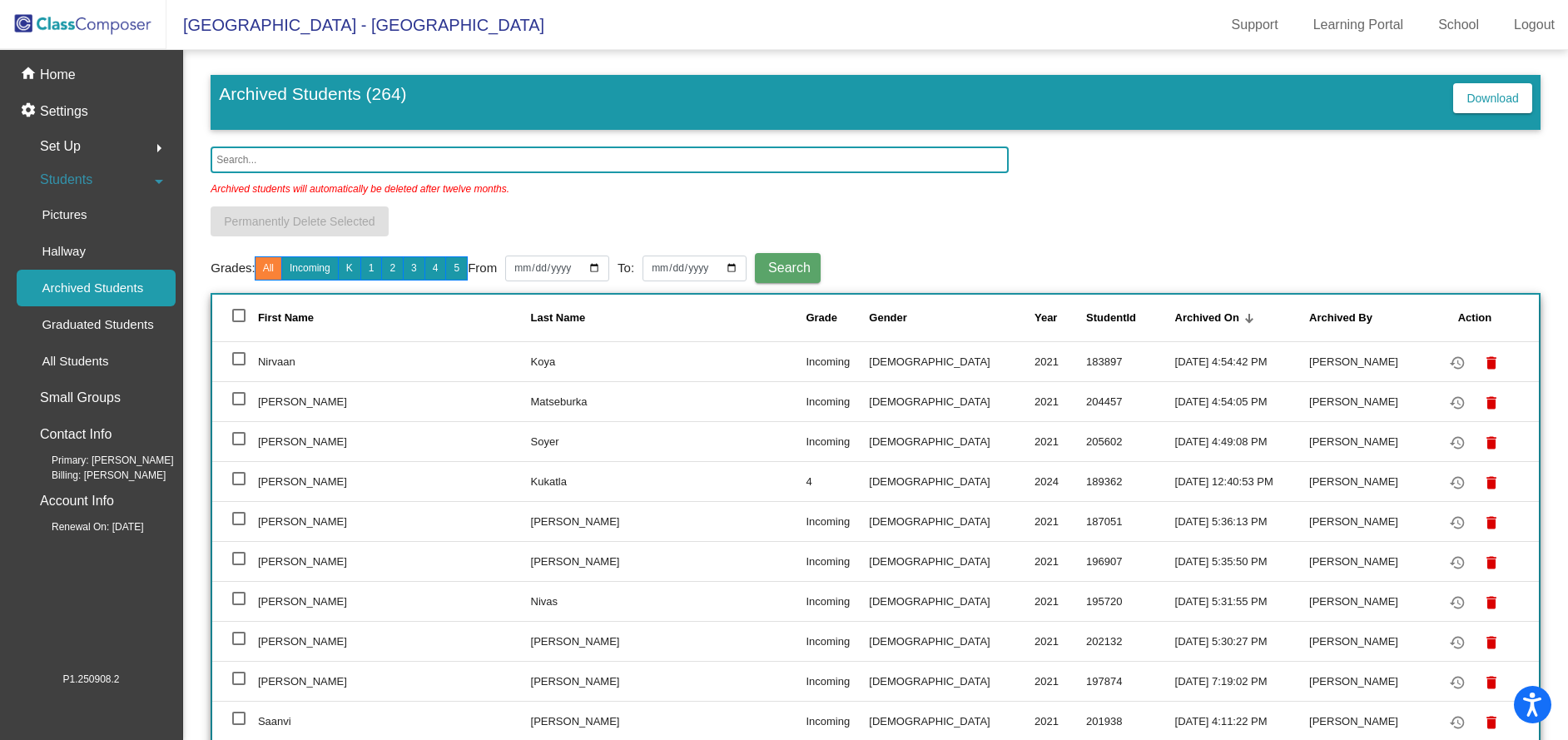
click at [260, 159] on input "text" at bounding box center [610, 160] width 798 height 27
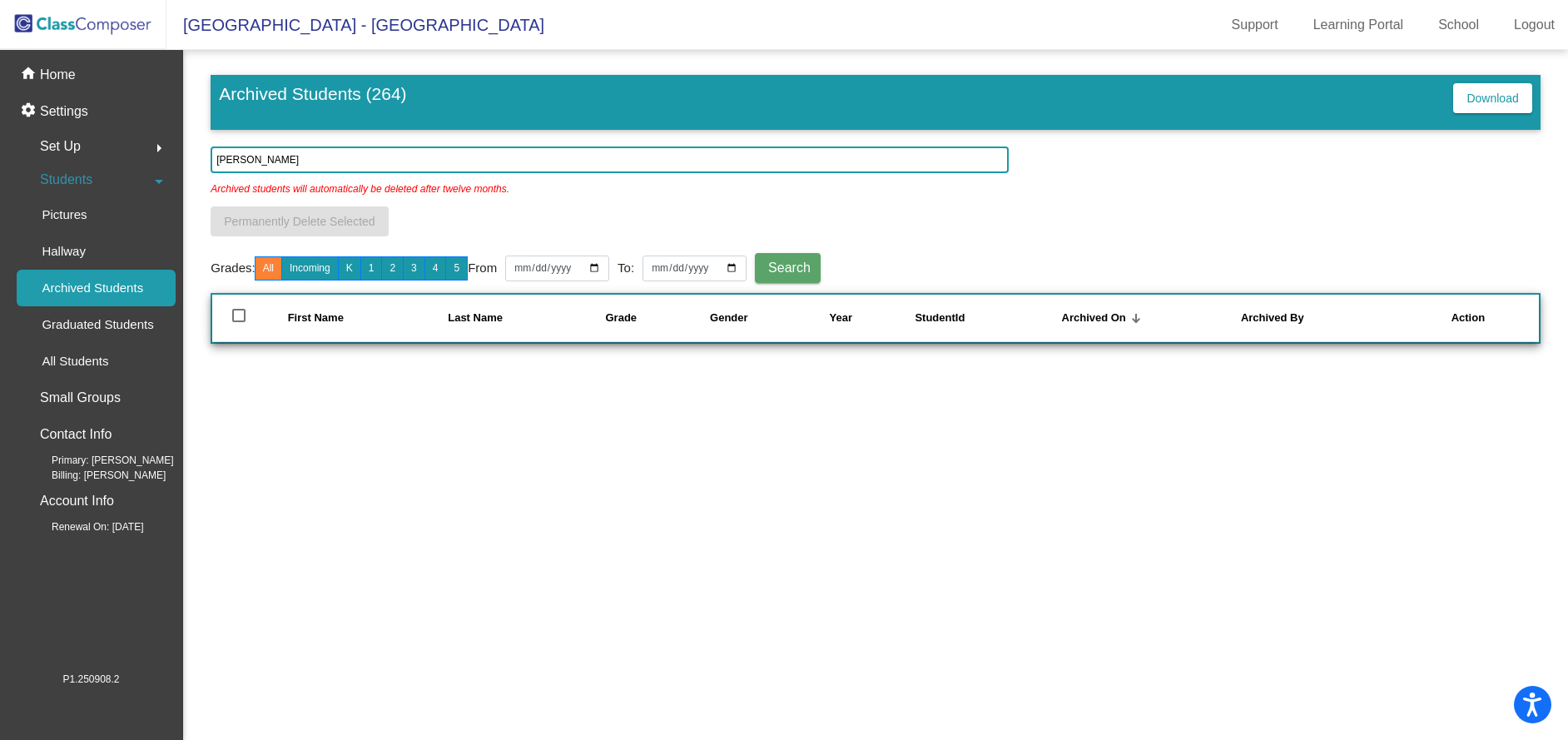
type input "[PERSON_NAME]"
click at [81, 353] on p "All Students" at bounding box center [75, 361] width 66 height 20
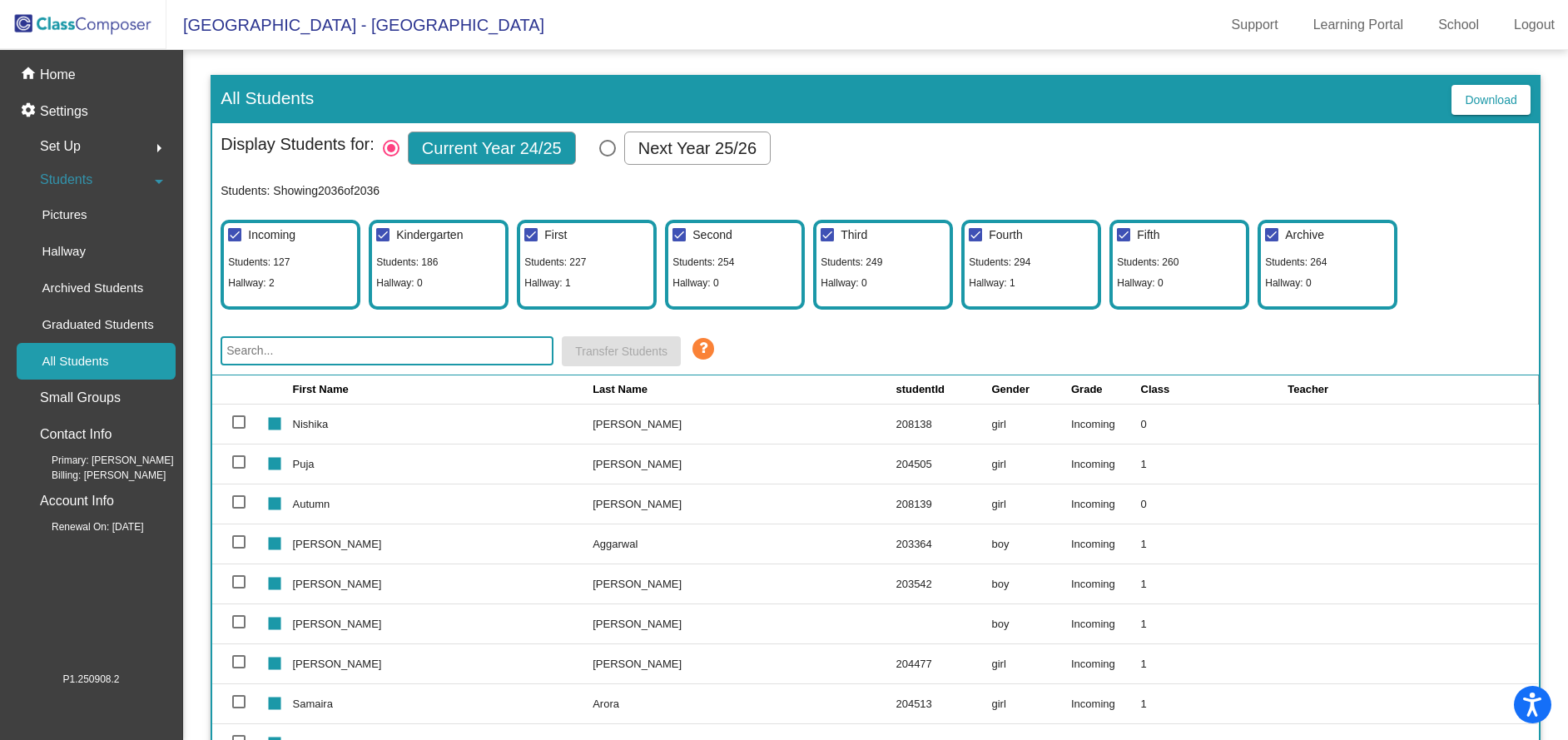
click at [255, 353] on input "text" at bounding box center [387, 351] width 333 height 29
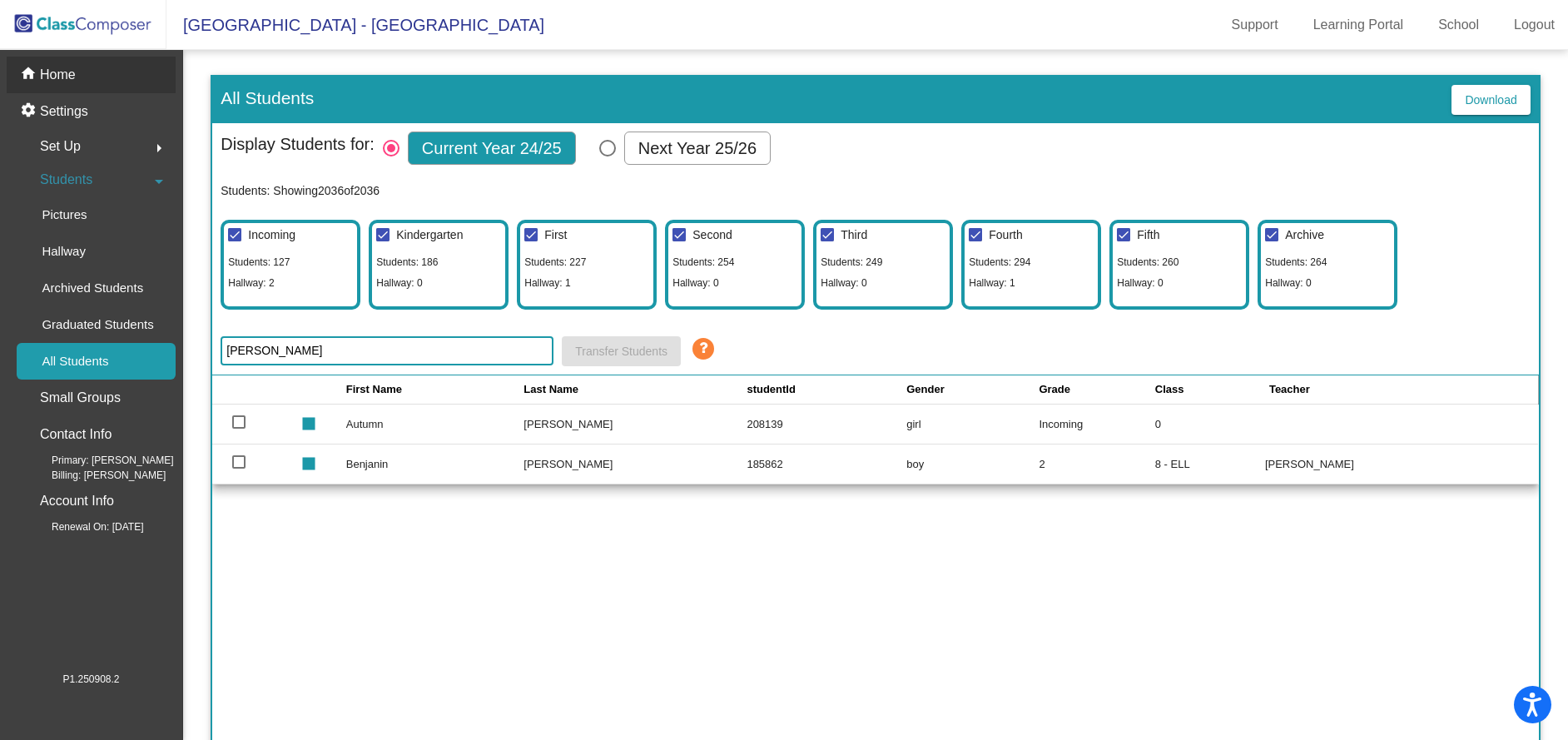
type input "[PERSON_NAME]"
click at [60, 74] on p "Home" at bounding box center [58, 74] width 36 height 20
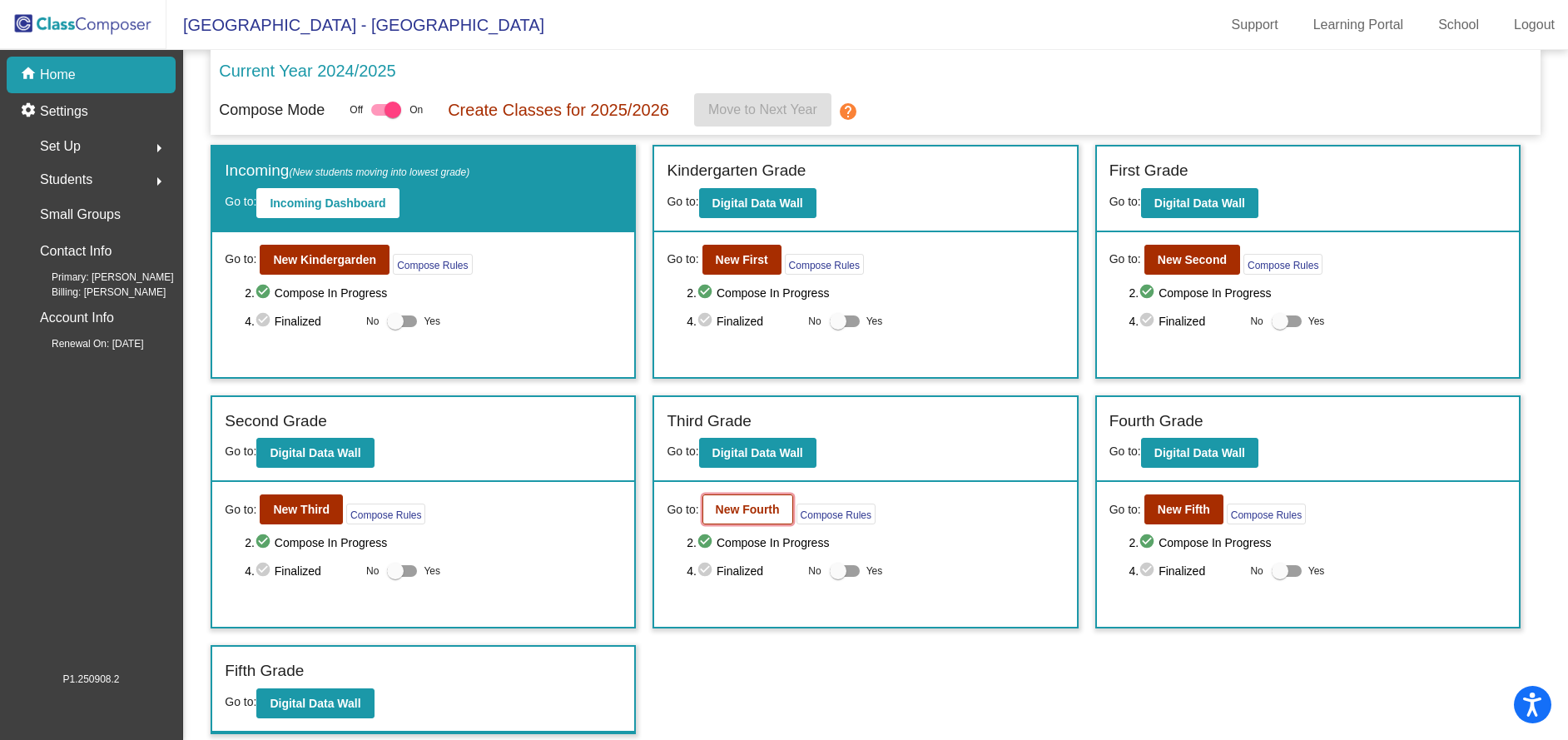
click at [746, 509] on b "New Fourth" at bounding box center [747, 509] width 64 height 13
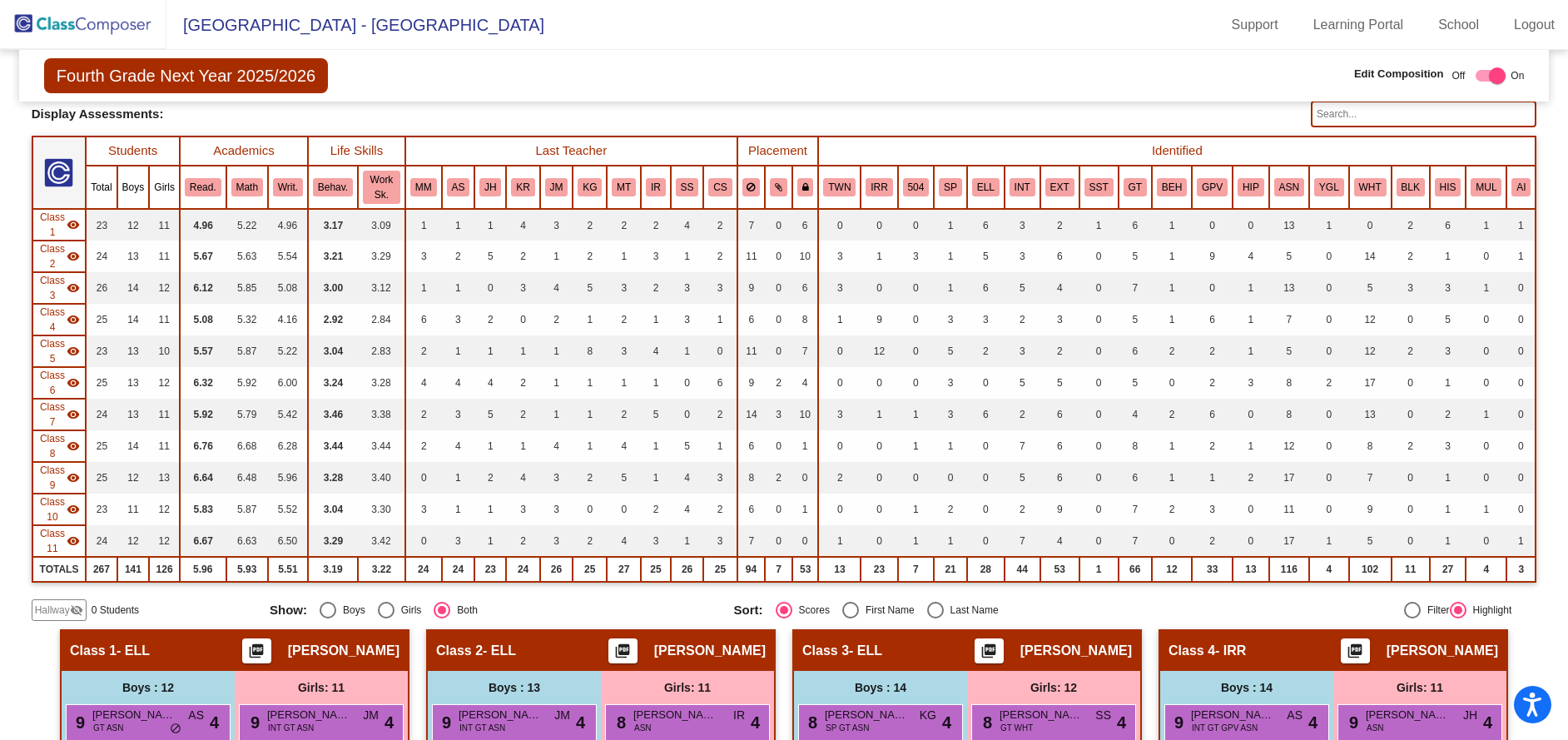
scroll to position [416, 0]
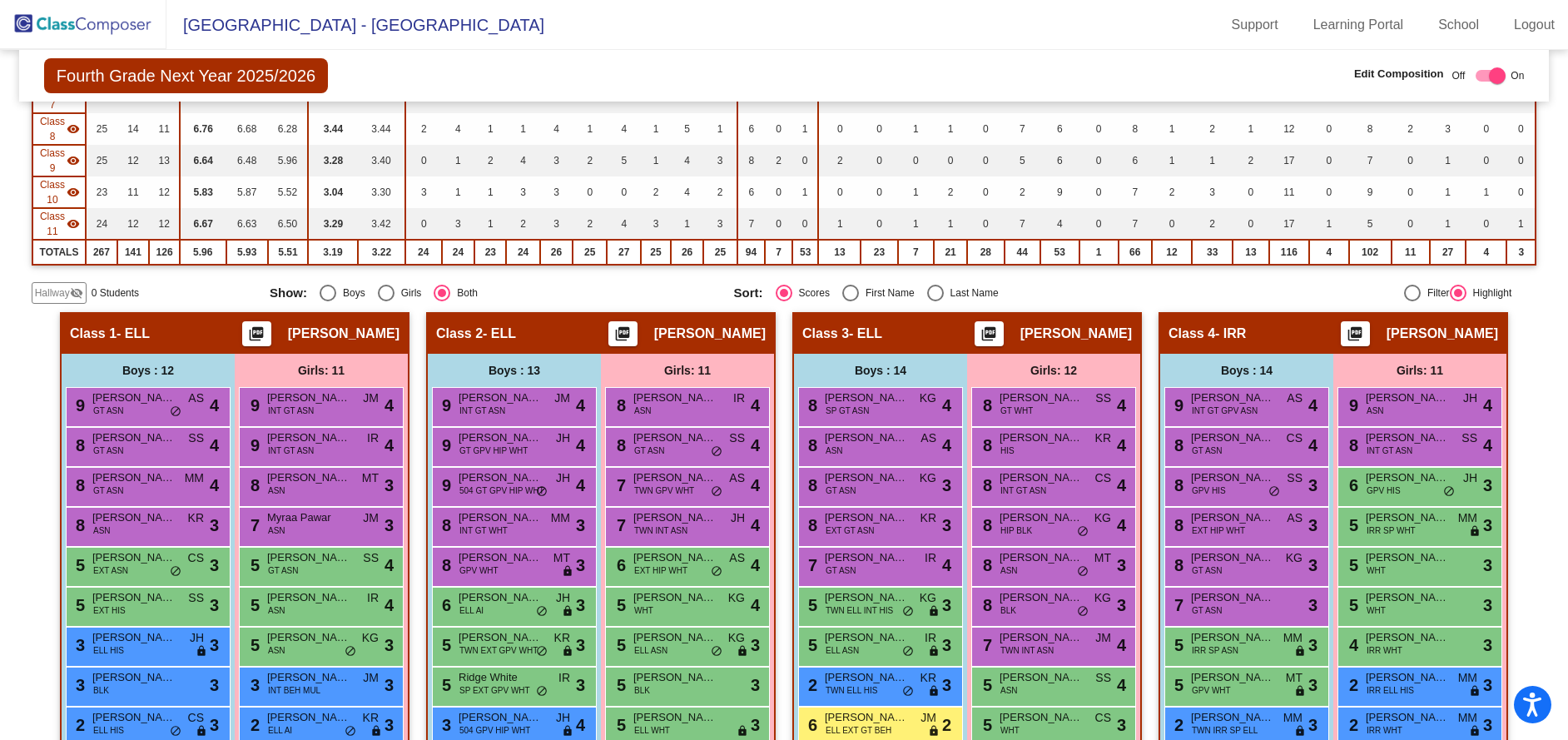
click at [66, 288] on span "Hallway" at bounding box center [52, 294] width 35 height 15
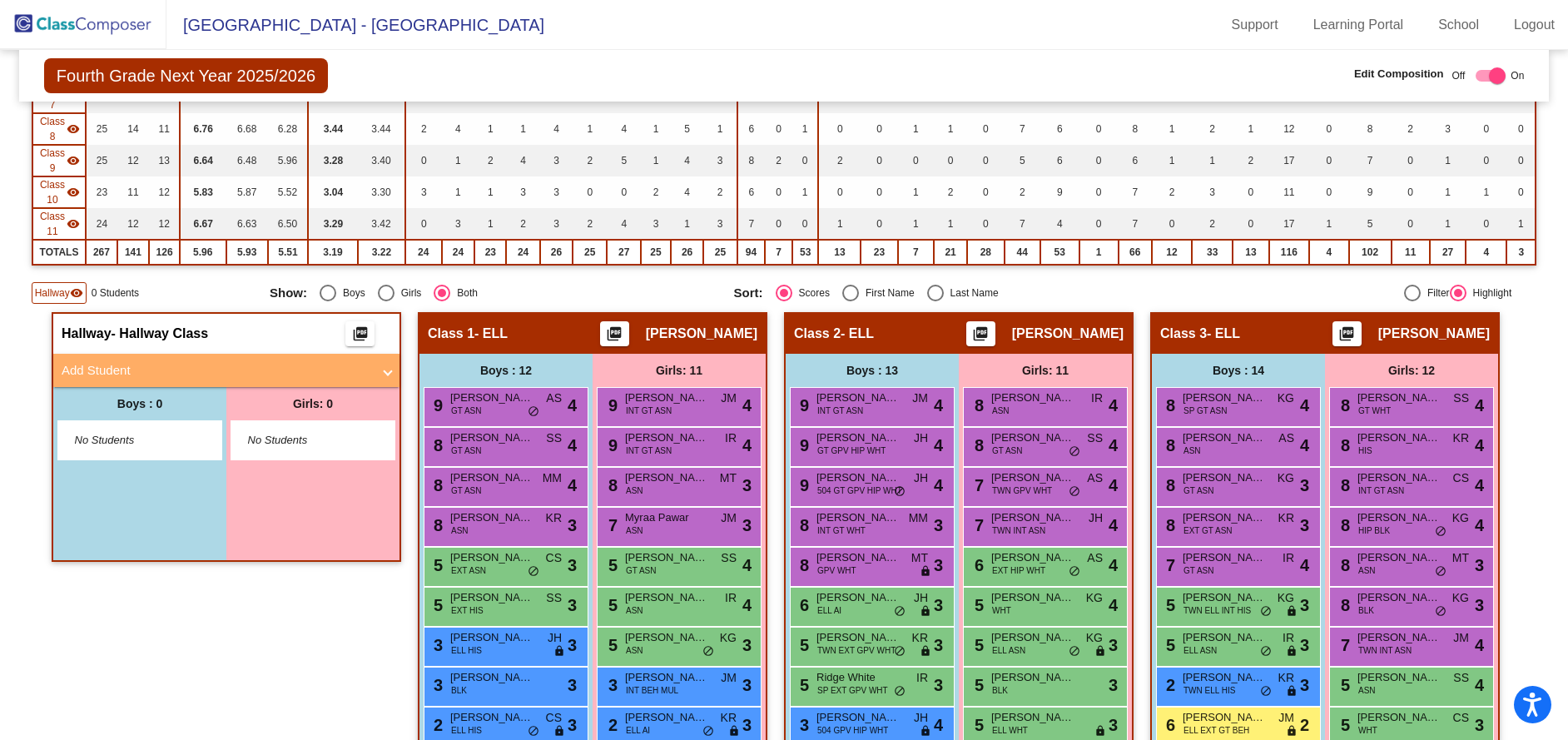
click at [131, 361] on mat-panel-title "Add Student" at bounding box center [217, 370] width 310 height 19
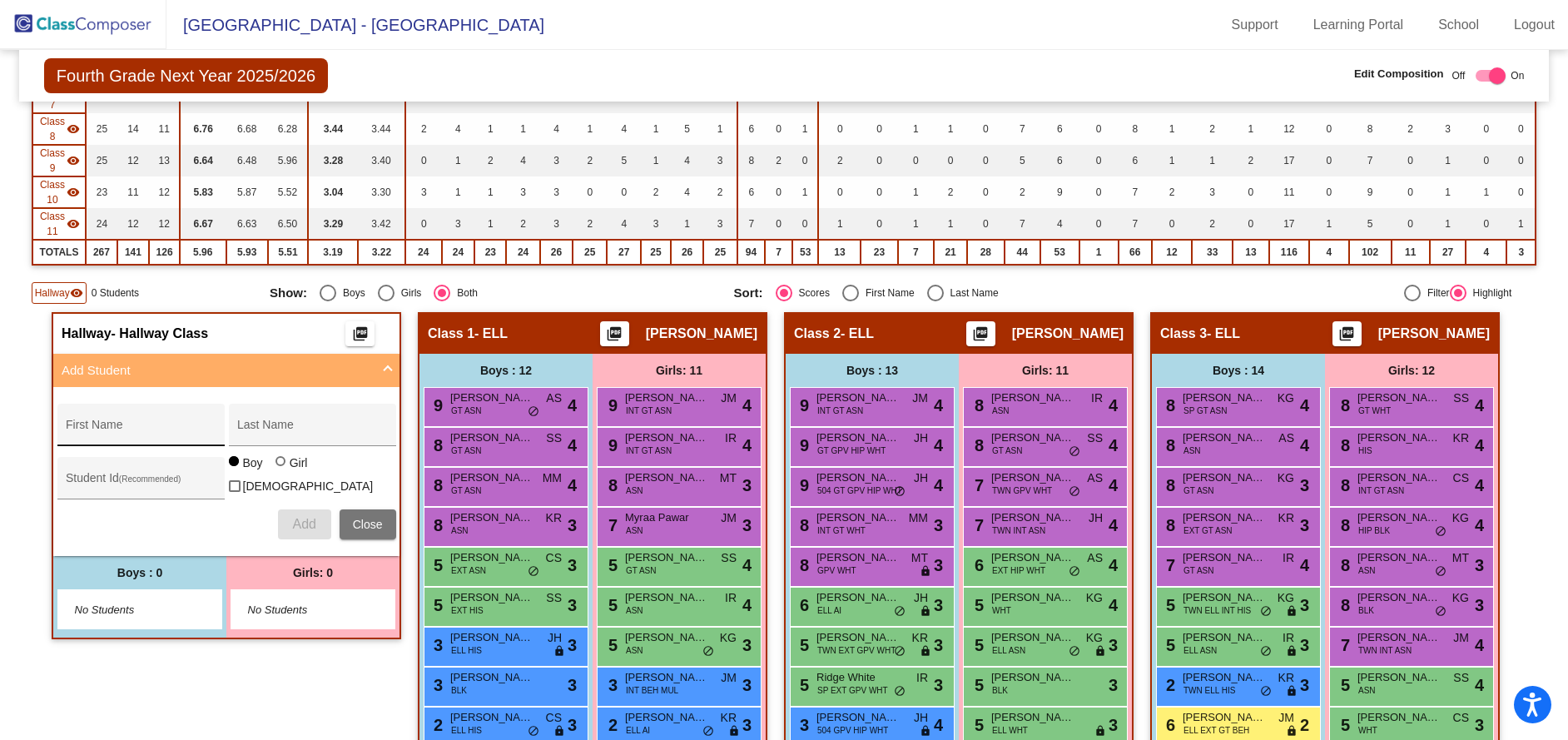
click at [108, 430] on input "First Name" at bounding box center [141, 431] width 150 height 13
type input "[PERSON_NAME]"
type input "184975"
click at [284, 471] on label "Girl" at bounding box center [293, 464] width 37 height 17
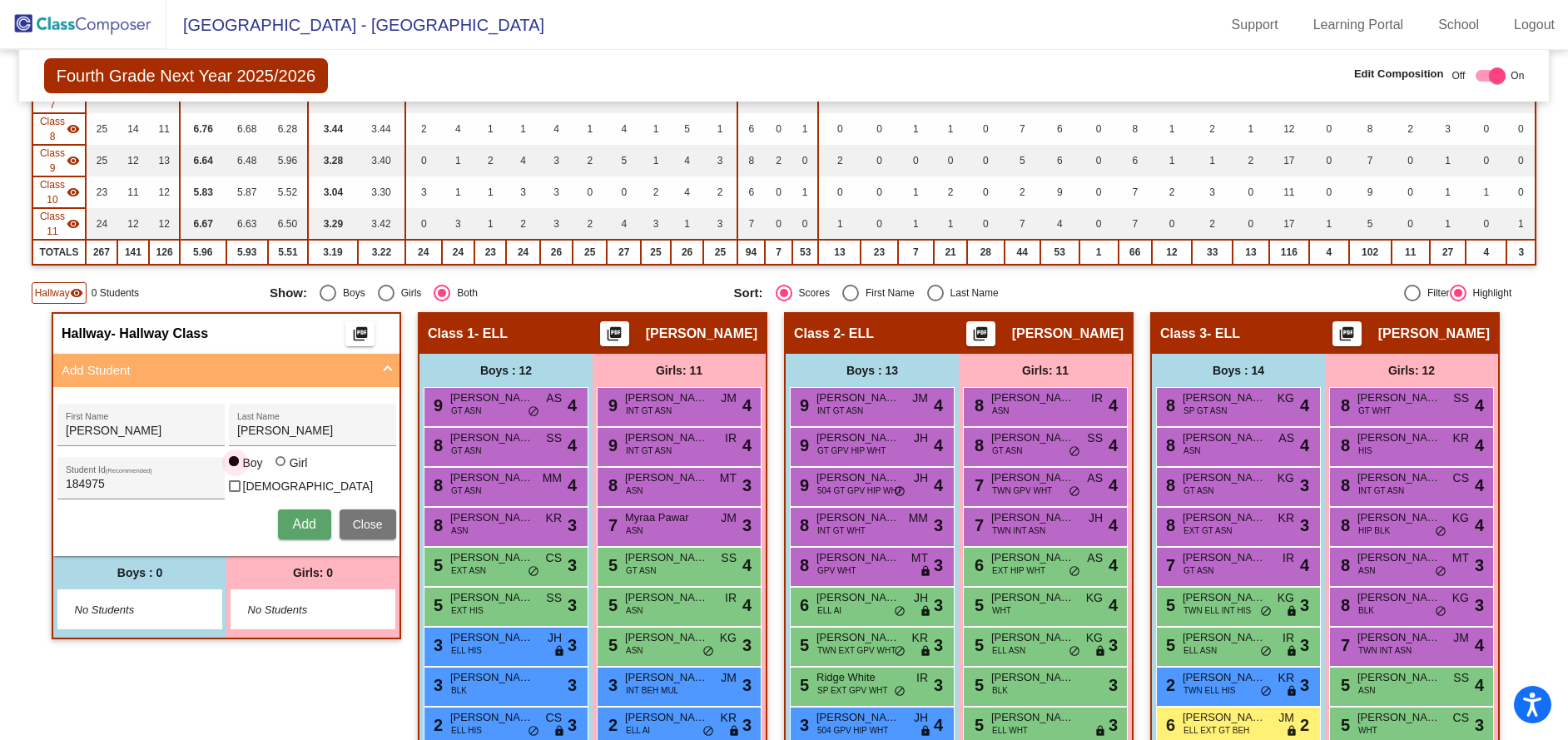
click at [282, 470] on input "Girl" at bounding box center [281, 469] width 1 height 1
radio input "true"
click at [295, 528] on button "Add" at bounding box center [305, 524] width 53 height 30
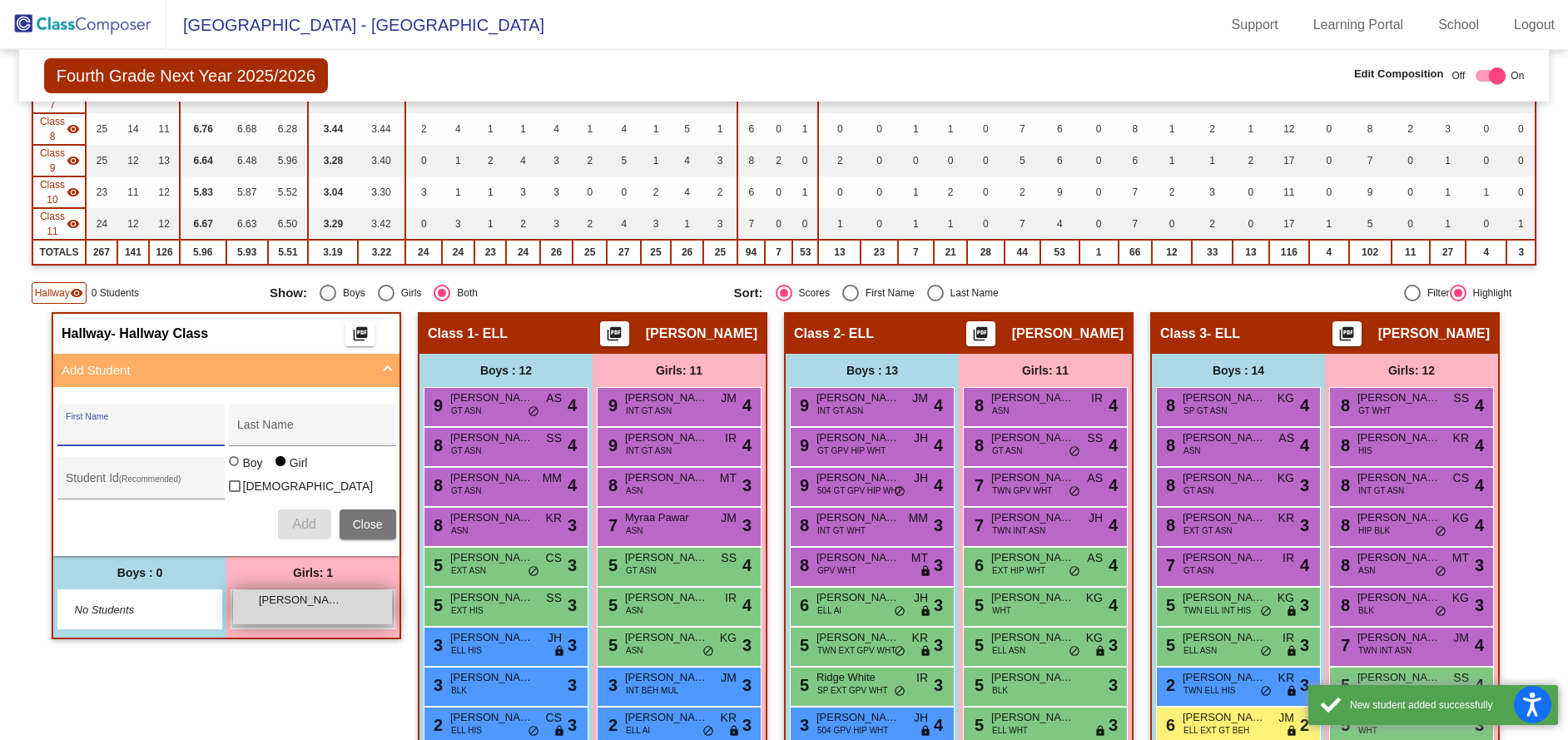
click at [264, 610] on div "[PERSON_NAME] lock do_not_disturb_alt" at bounding box center [312, 607] width 159 height 34
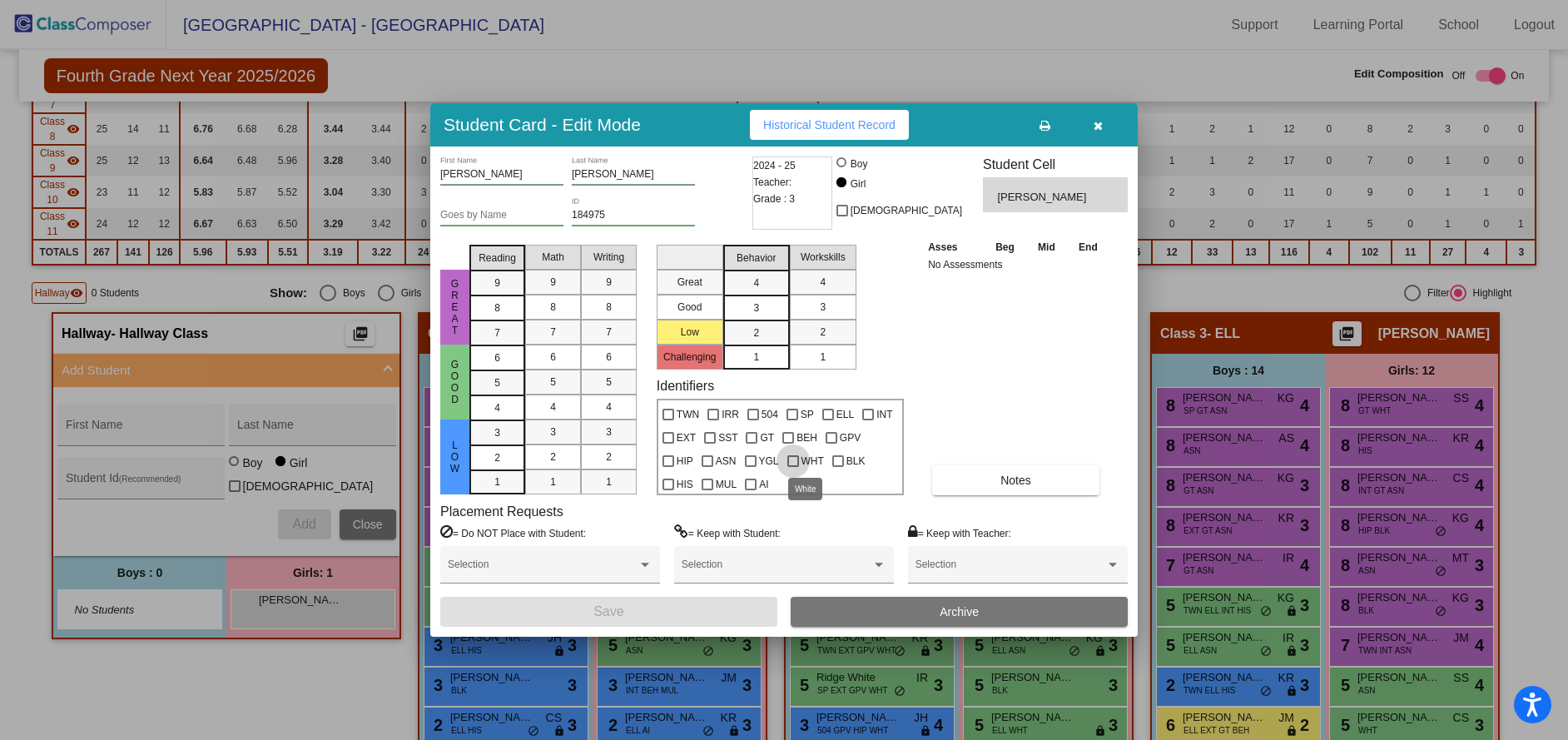
click at [796, 468] on label "WHT" at bounding box center [805, 461] width 37 height 20
click at [793, 468] on input "WHT" at bounding box center [792, 467] width 1 height 1
checkbox input "true"
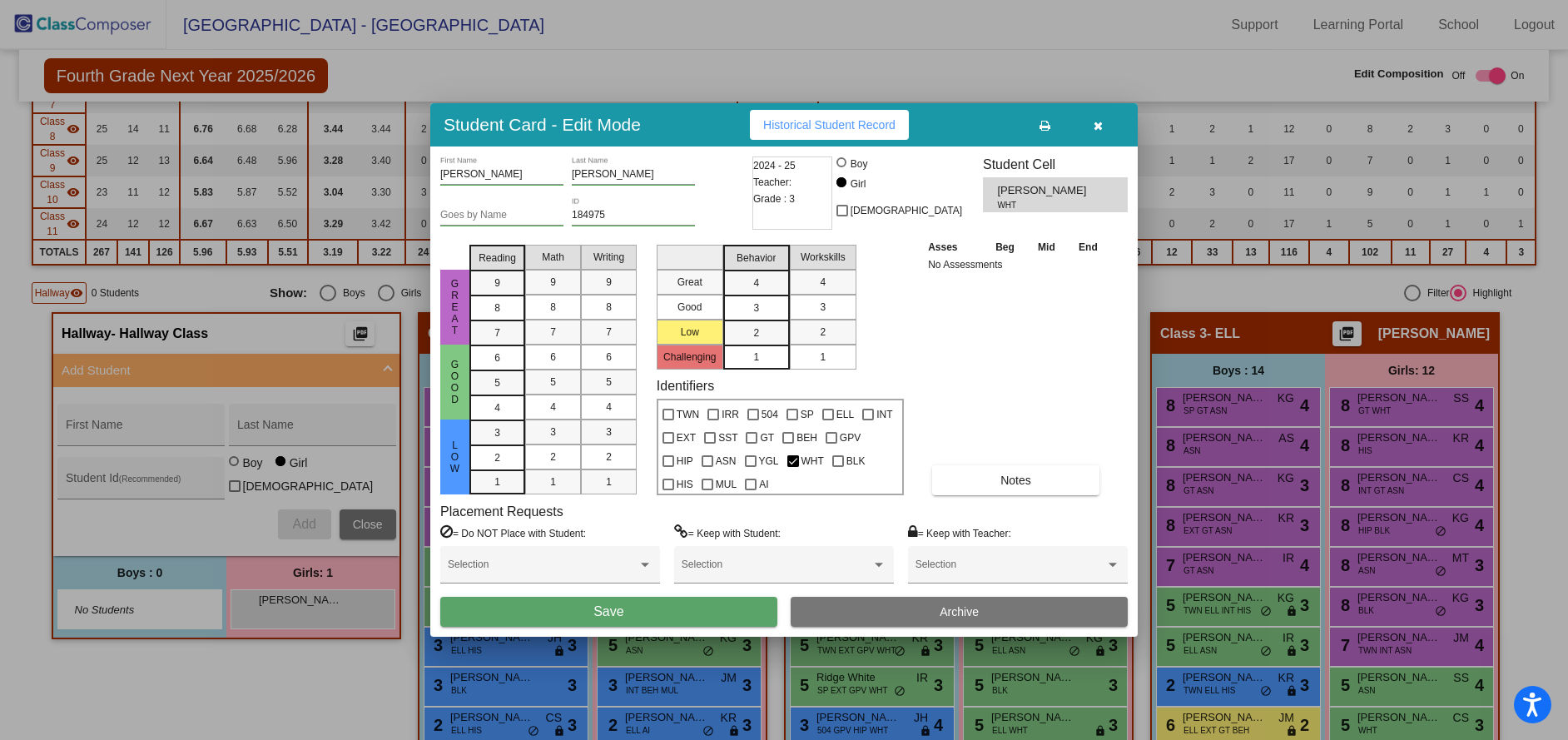
click at [613, 602] on button "Save" at bounding box center [609, 612] width 337 height 30
